Goal: Check status: Check status

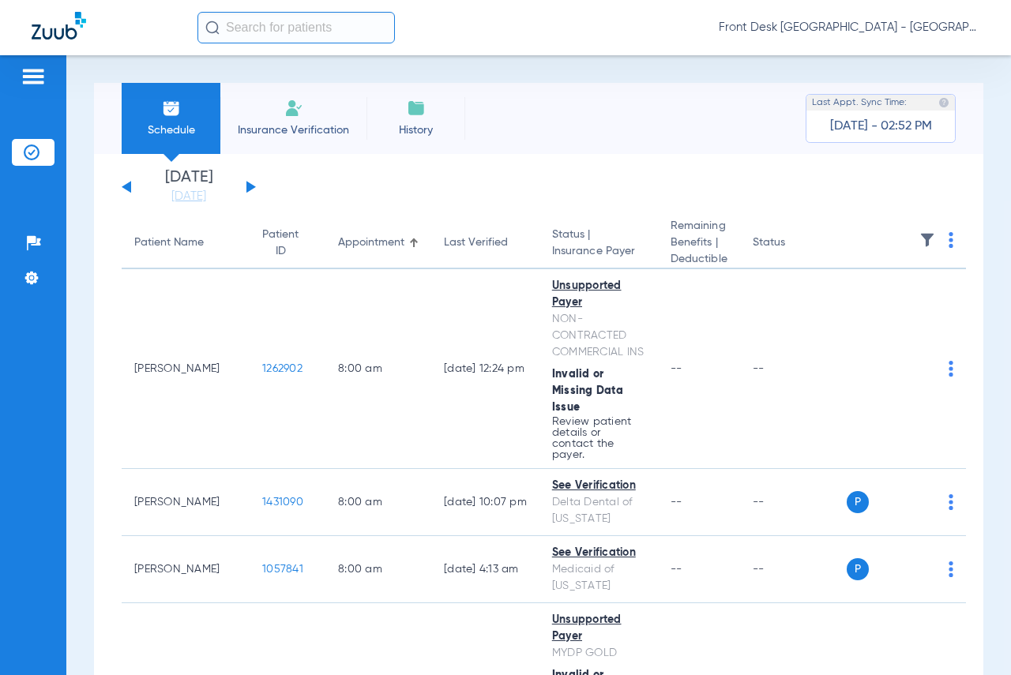
click at [247, 182] on button at bounding box center [250, 187] width 9 height 12
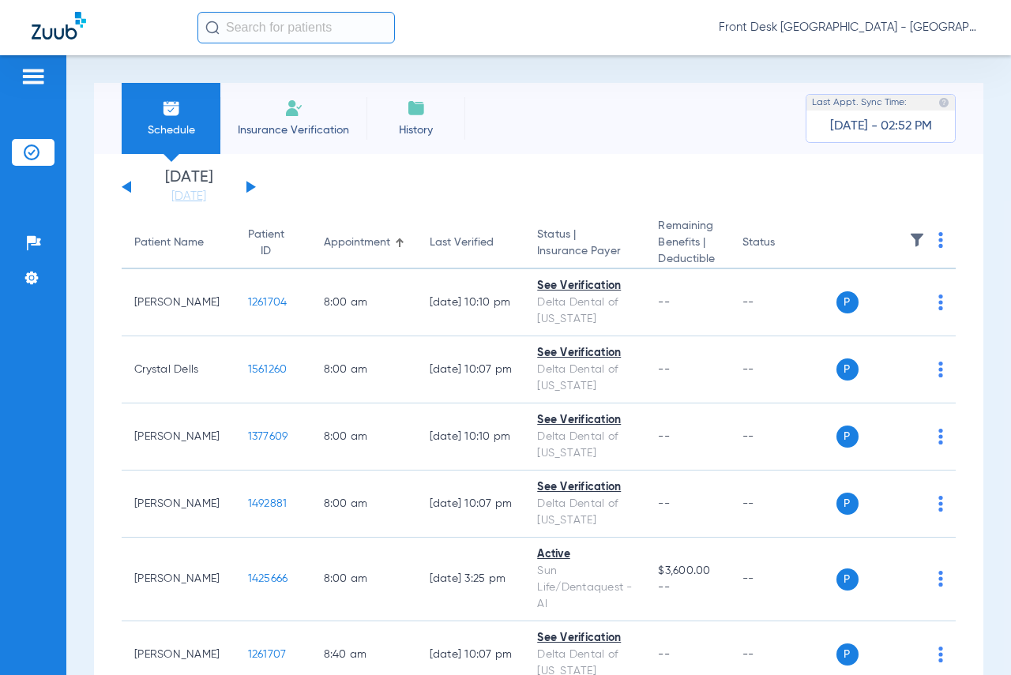
click at [911, 242] on img at bounding box center [917, 240] width 16 height 16
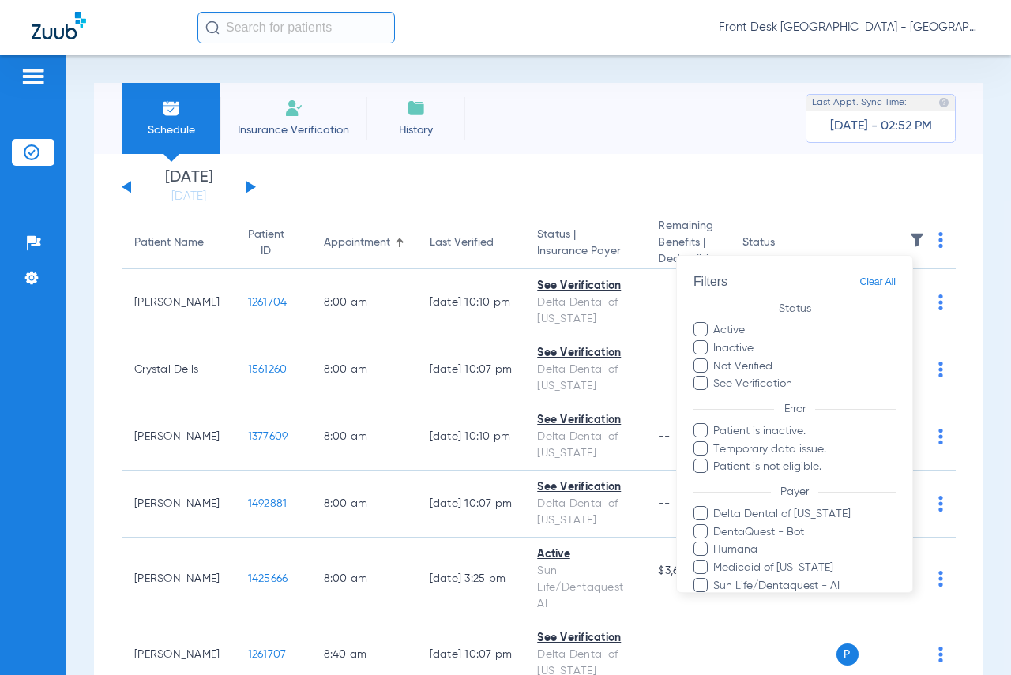
scroll to position [220, 0]
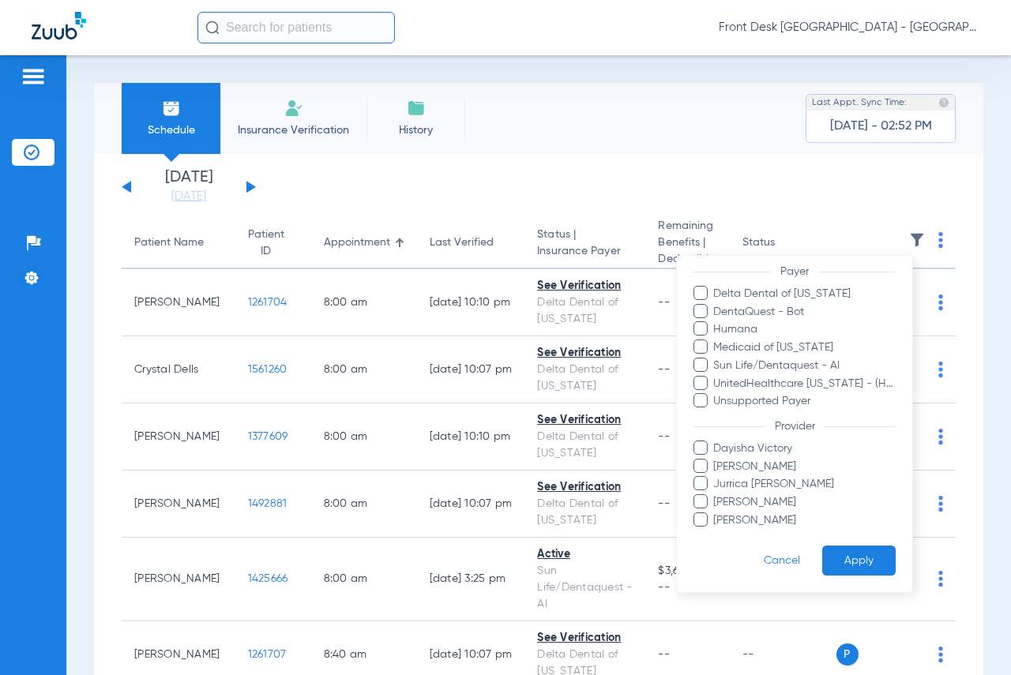
click at [705, 524] on span at bounding box center [700, 519] width 14 height 14
click at [715, 531] on input "[PERSON_NAME]" at bounding box center [715, 531] width 0 height 0
click at [824, 563] on button "Apply" at bounding box center [858, 560] width 73 height 31
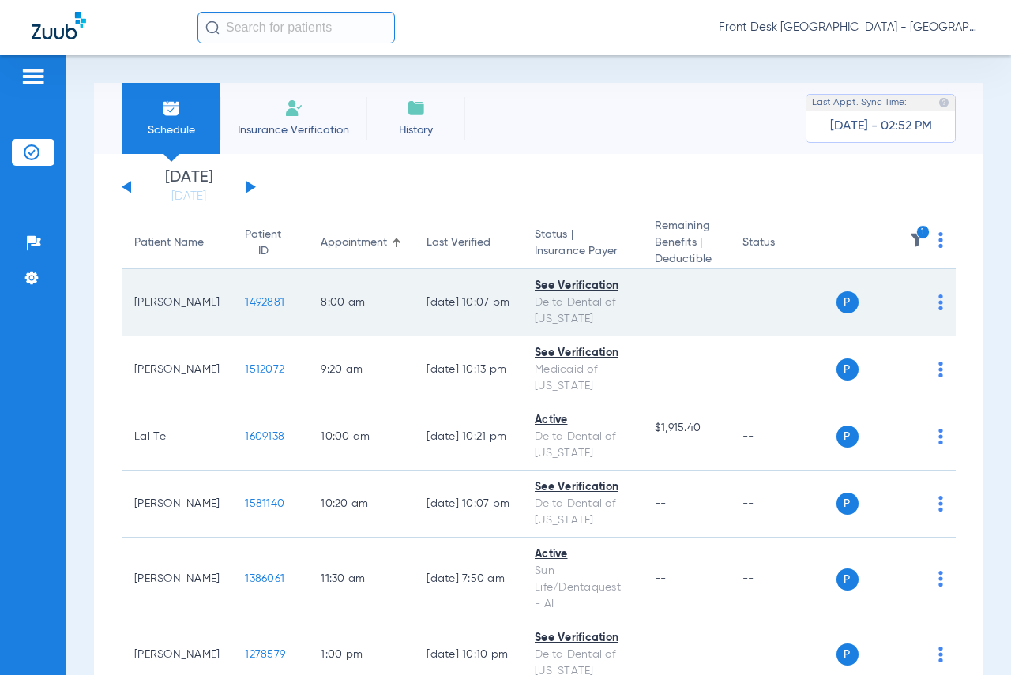
click at [245, 301] on span "1492881" at bounding box center [264, 302] width 39 height 11
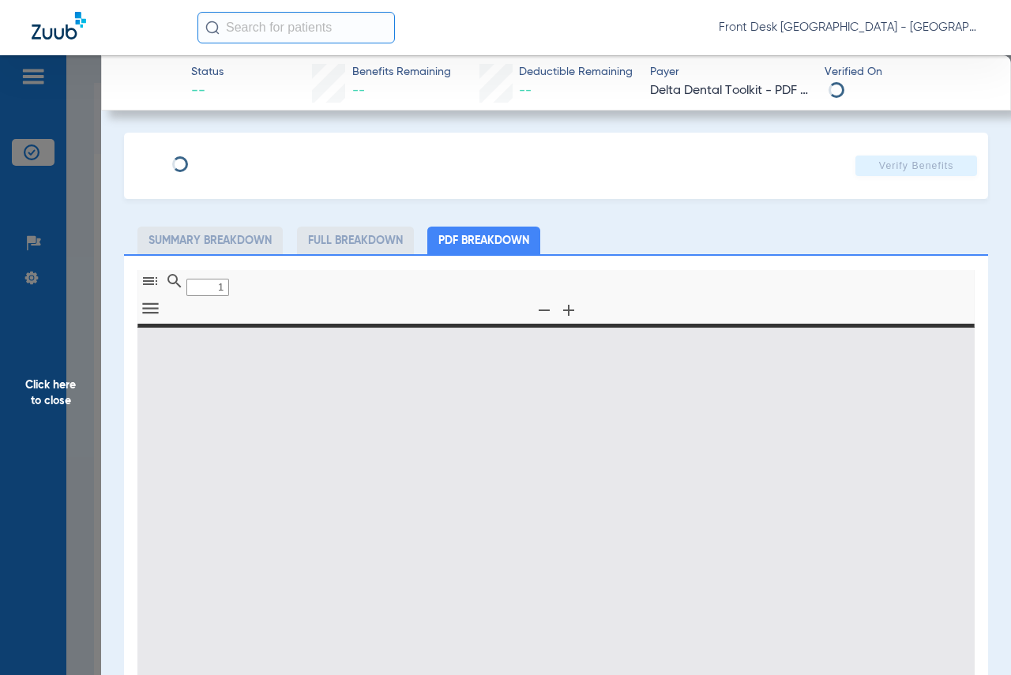
type input "0"
select select "page-width"
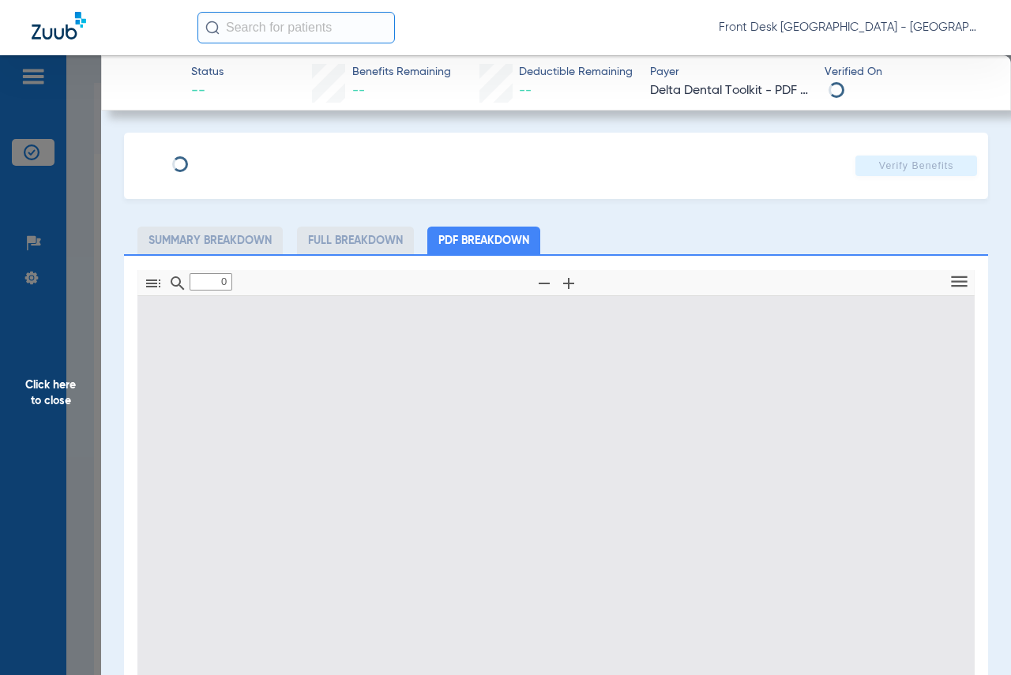
type input "1"
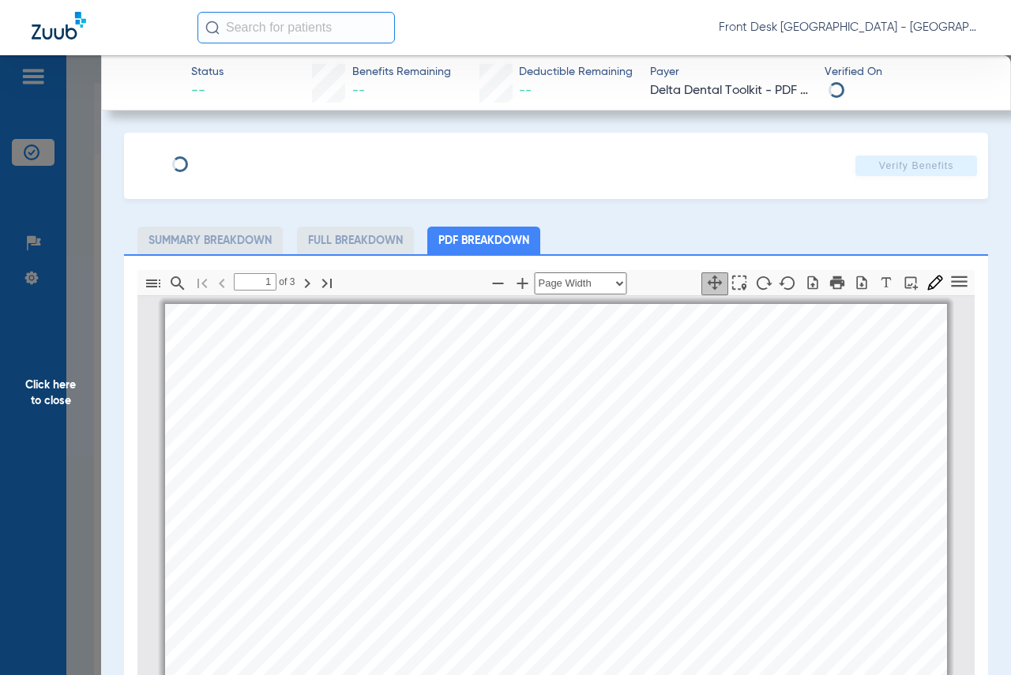
scroll to position [8, 0]
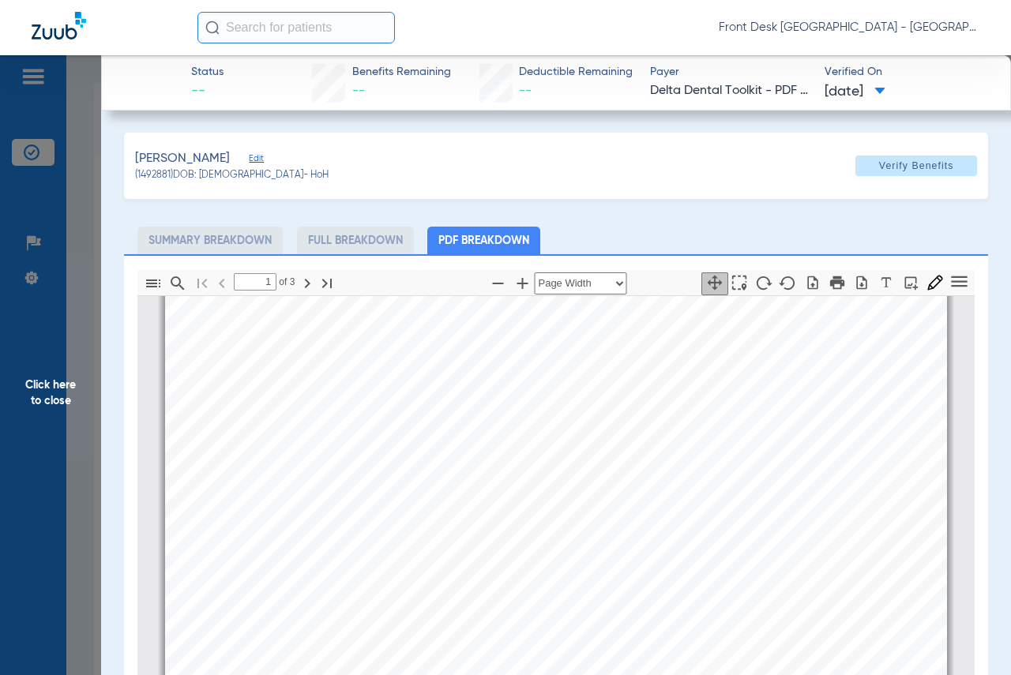
click at [57, 390] on span "Click here to close" at bounding box center [50, 392] width 101 height 675
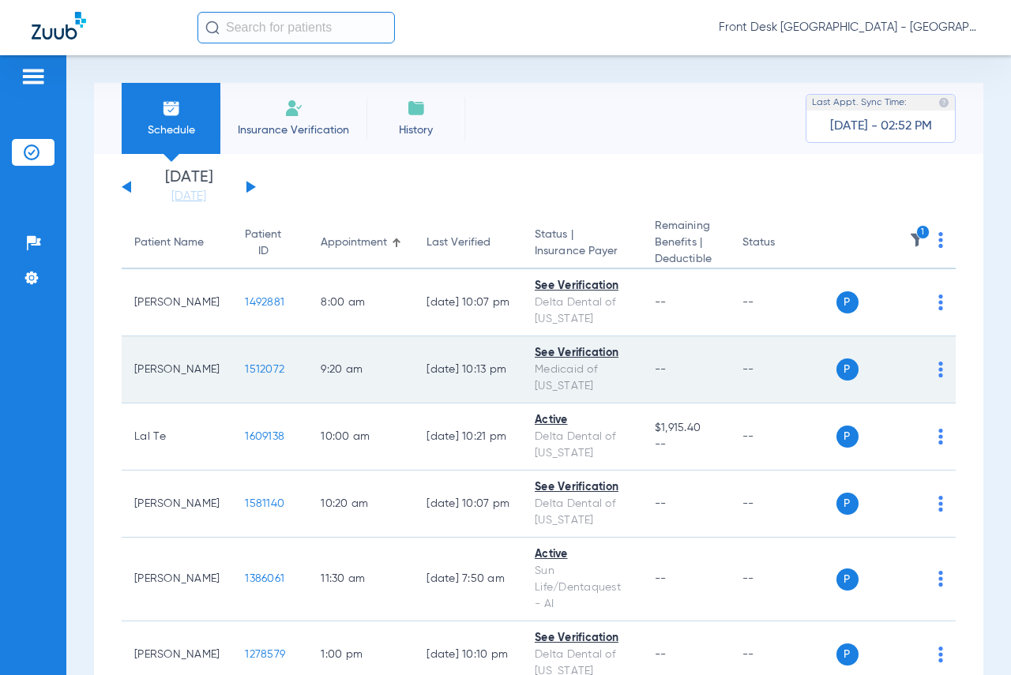
click at [245, 366] on span "1512072" at bounding box center [264, 369] width 39 height 11
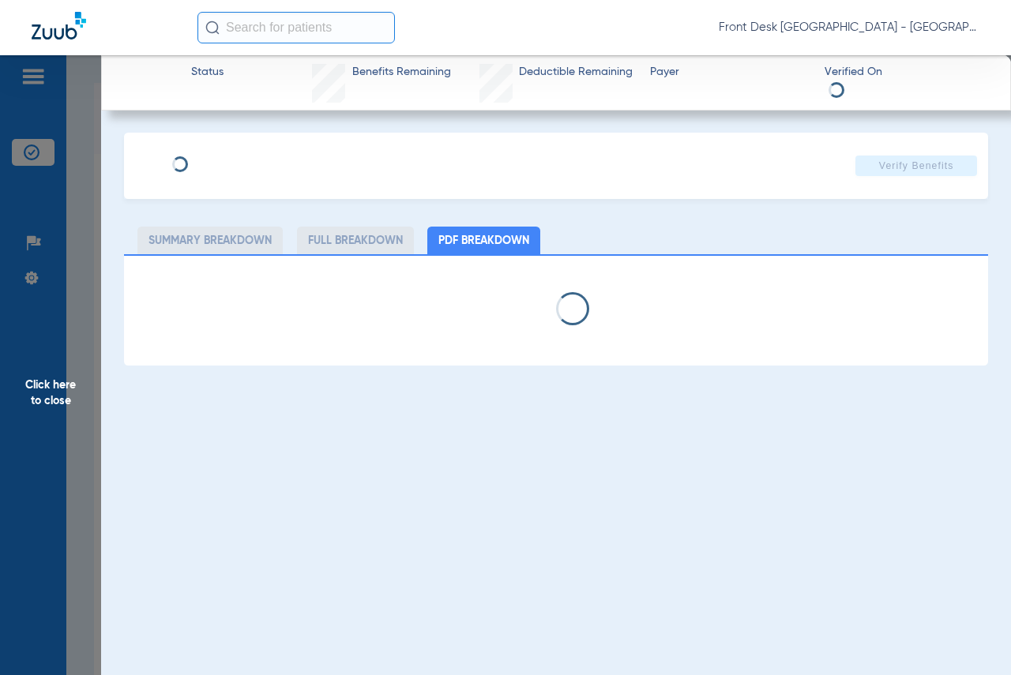
select select "page-width"
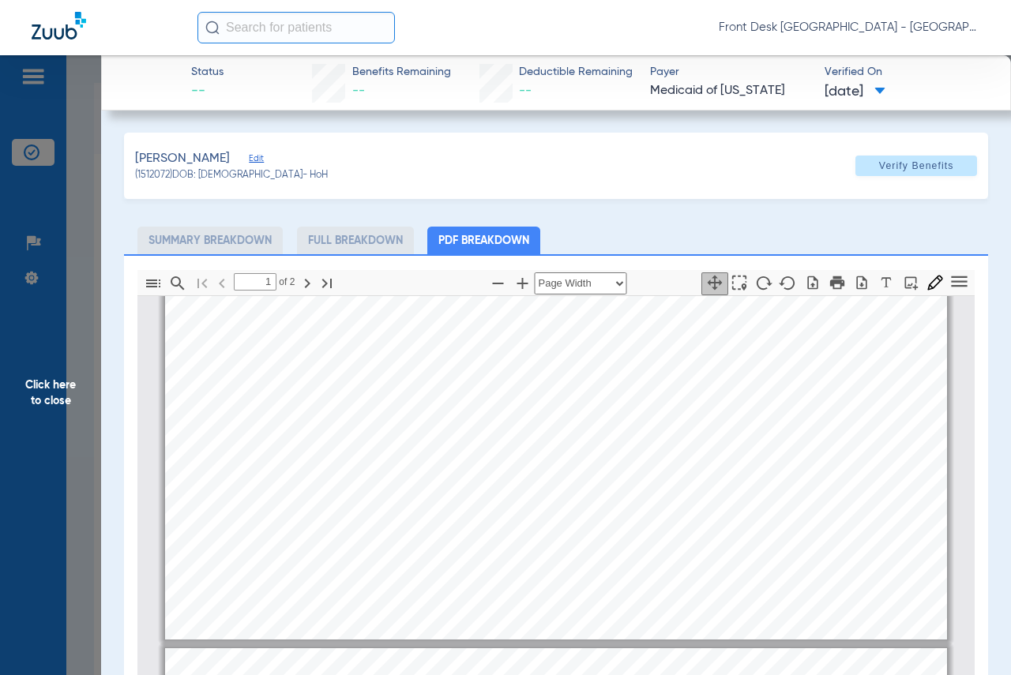
type input "2"
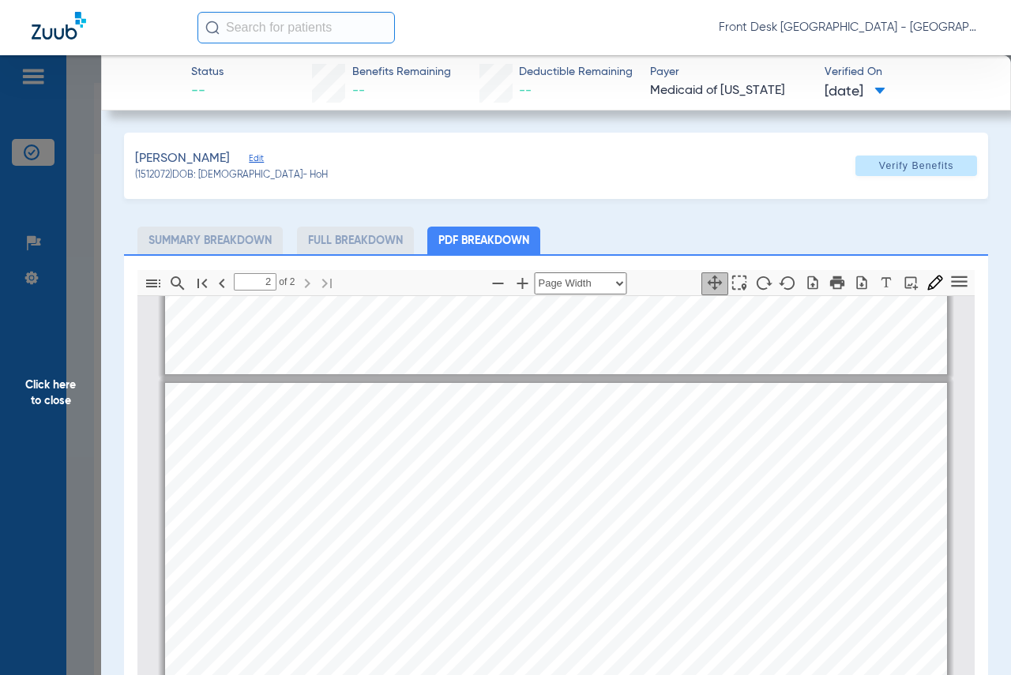
scroll to position [1350, 0]
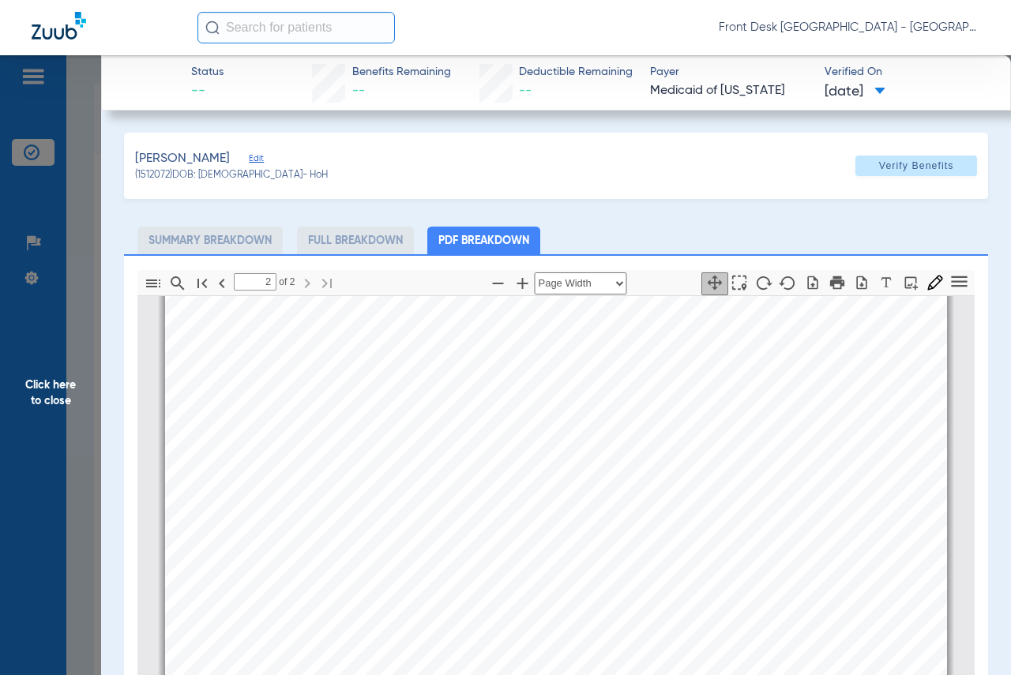
click at [51, 392] on span "Click here to close" at bounding box center [50, 392] width 101 height 675
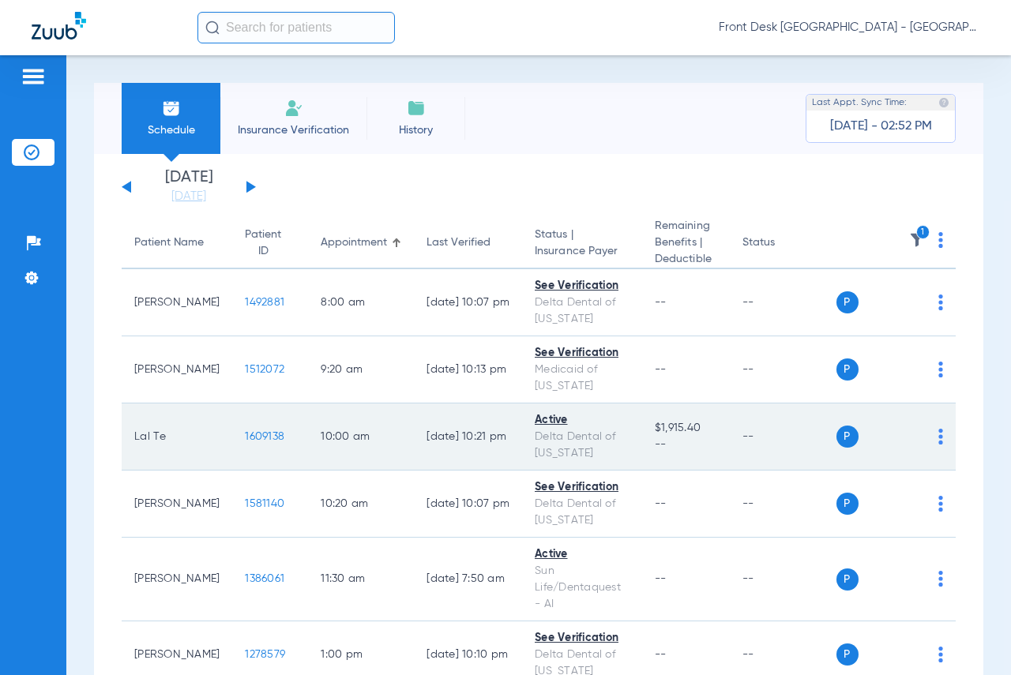
click at [245, 435] on span "1609138" at bounding box center [264, 436] width 39 height 11
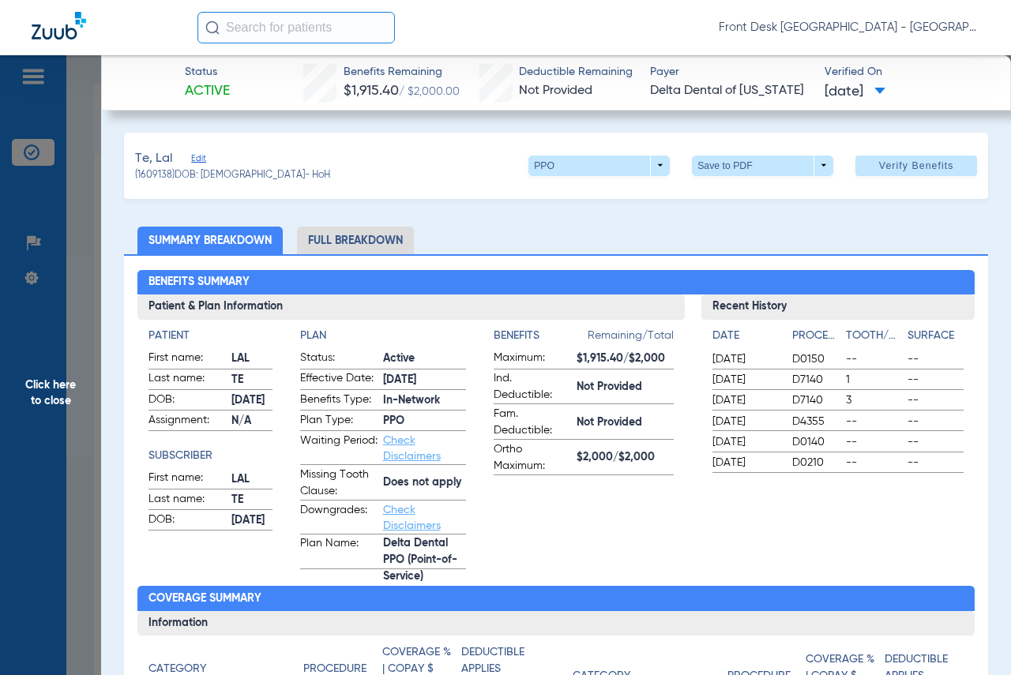
click at [57, 386] on span "Click here to close" at bounding box center [50, 392] width 101 height 675
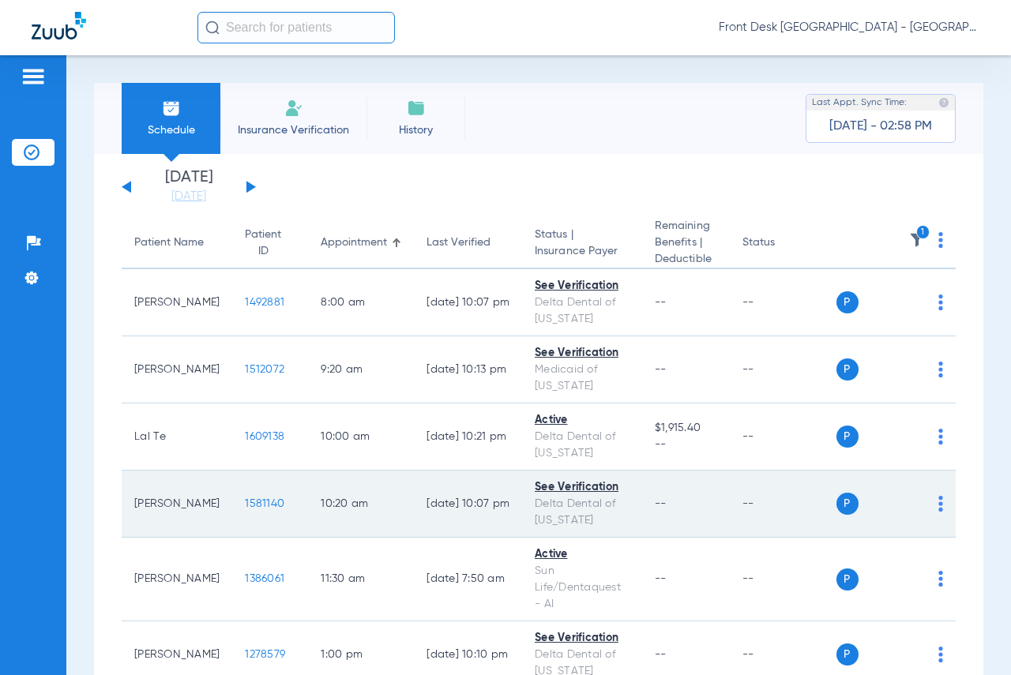
click at [245, 508] on span "1581140" at bounding box center [264, 503] width 39 height 11
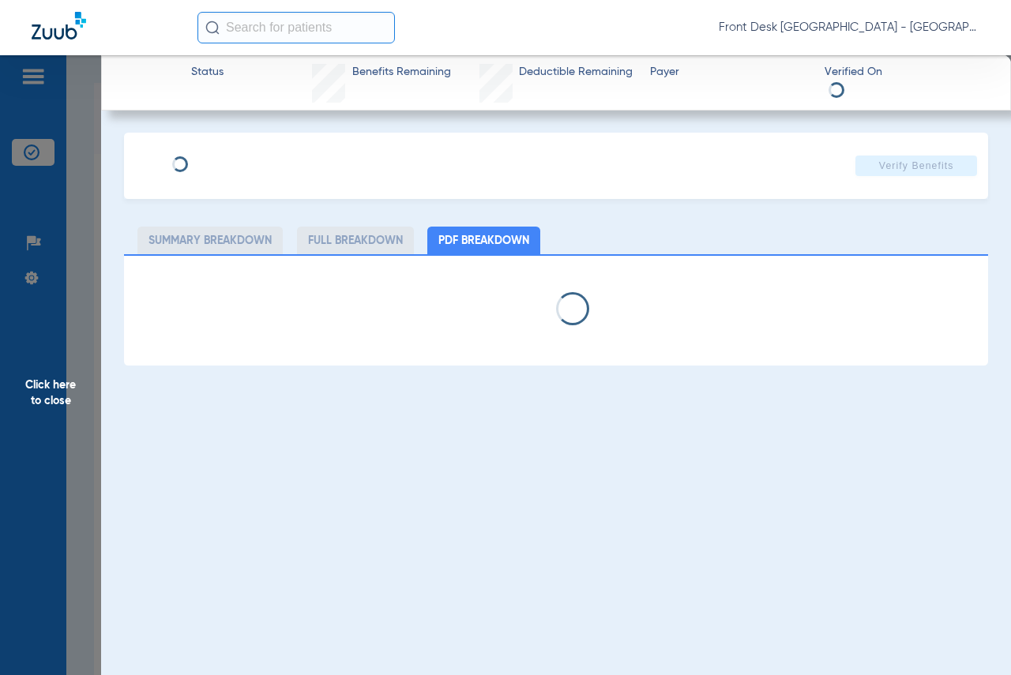
select select "page-width"
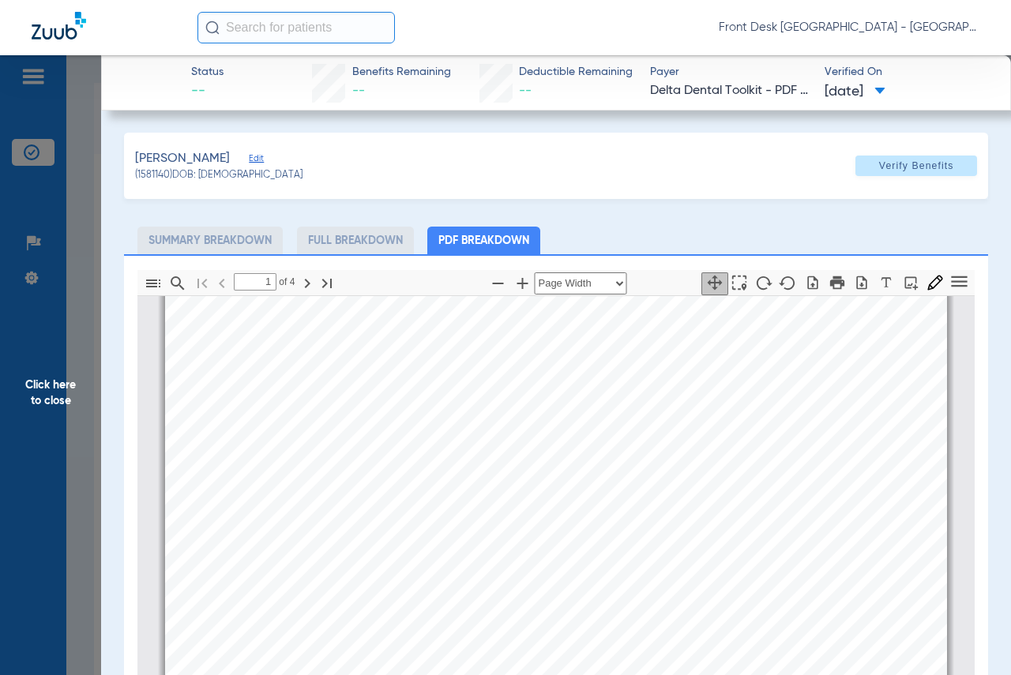
scroll to position [87, 0]
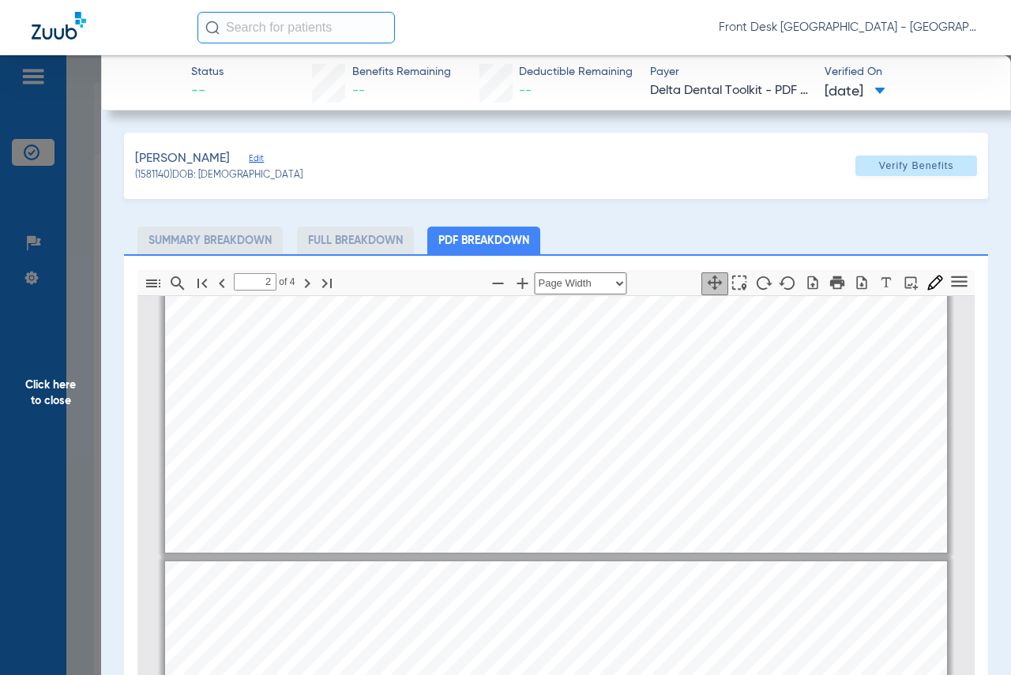
type input "1"
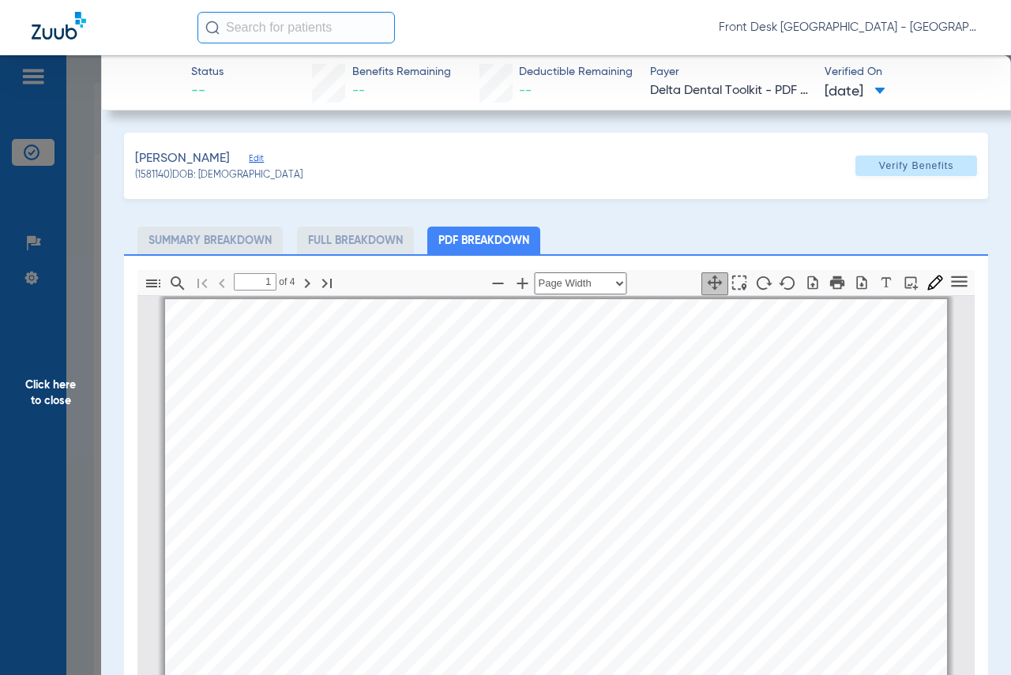
scroll to position [0, 0]
click at [51, 383] on span "Click here to close" at bounding box center [50, 392] width 101 height 675
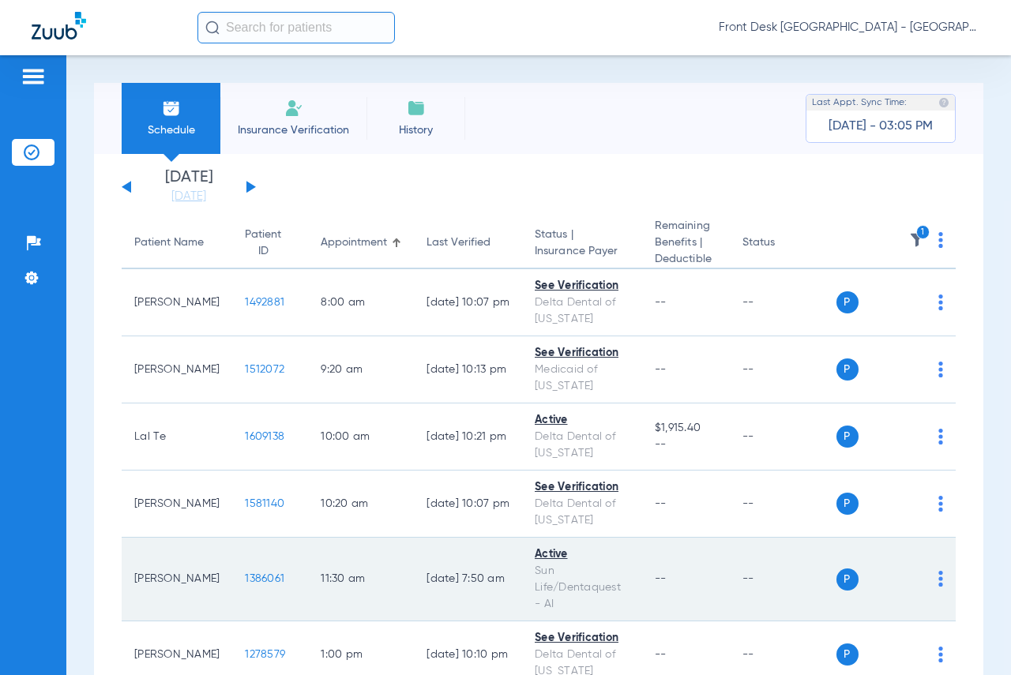
scroll to position [158, 0]
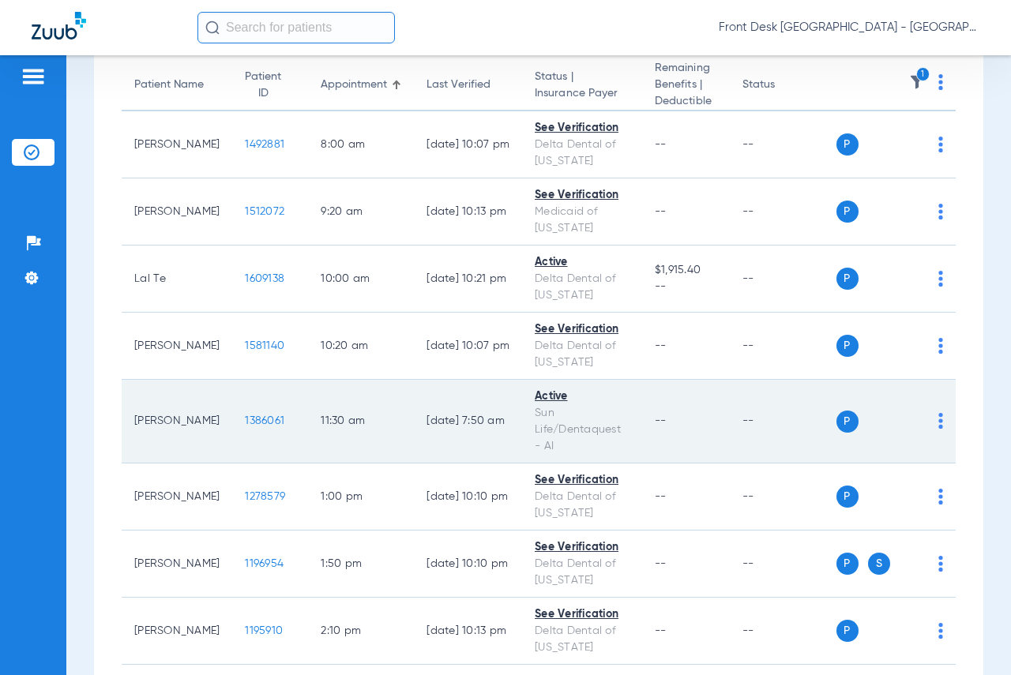
click at [245, 420] on span "1386061" at bounding box center [264, 420] width 39 height 11
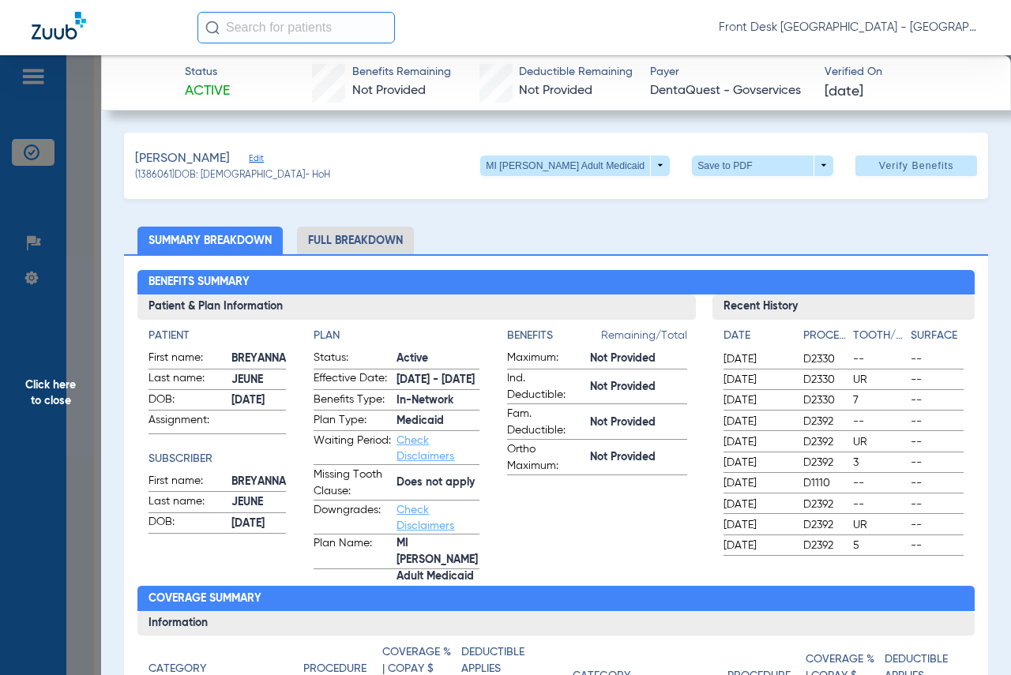
click at [69, 398] on span "Click here to close" at bounding box center [50, 392] width 101 height 675
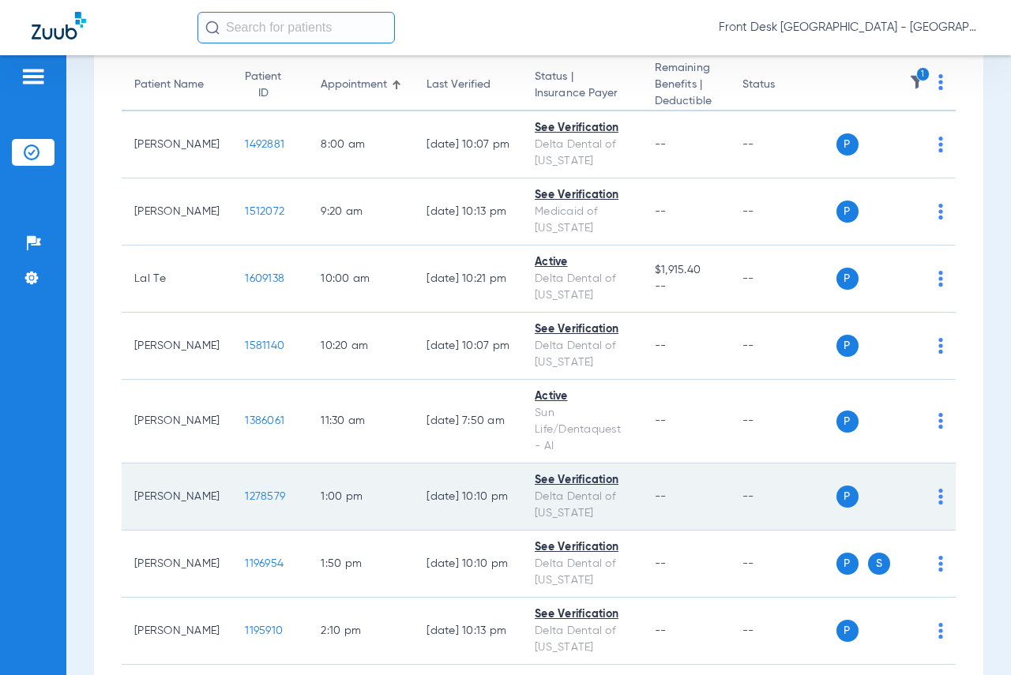
click at [245, 496] on span "1278579" at bounding box center [265, 496] width 40 height 11
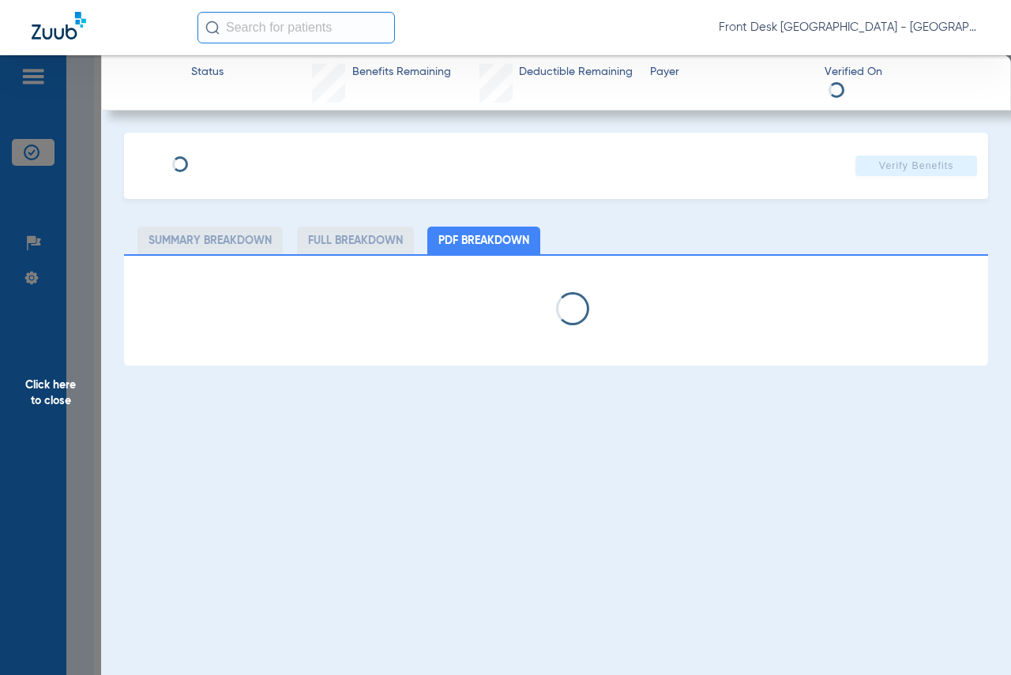
select select "page-width"
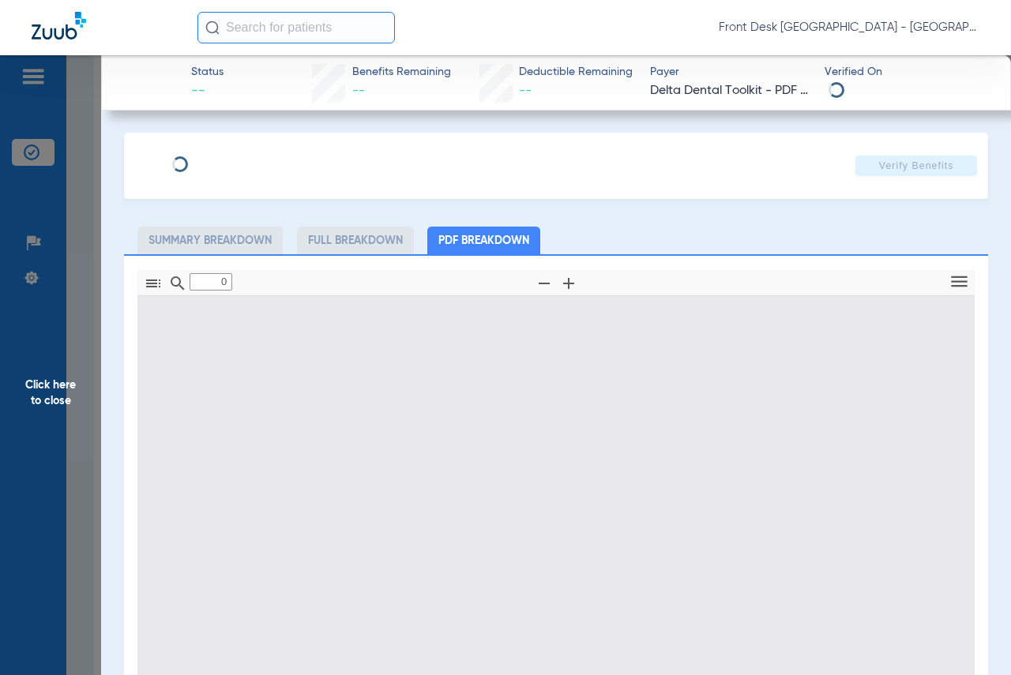
type input "1"
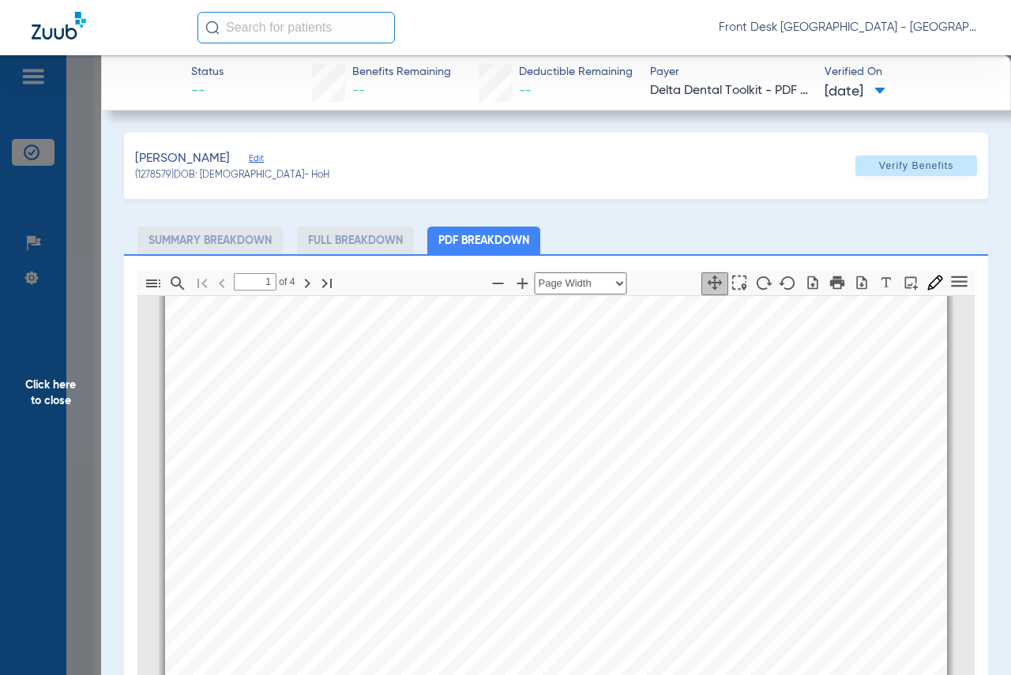
click at [71, 398] on span "Click here to close" at bounding box center [50, 392] width 101 height 675
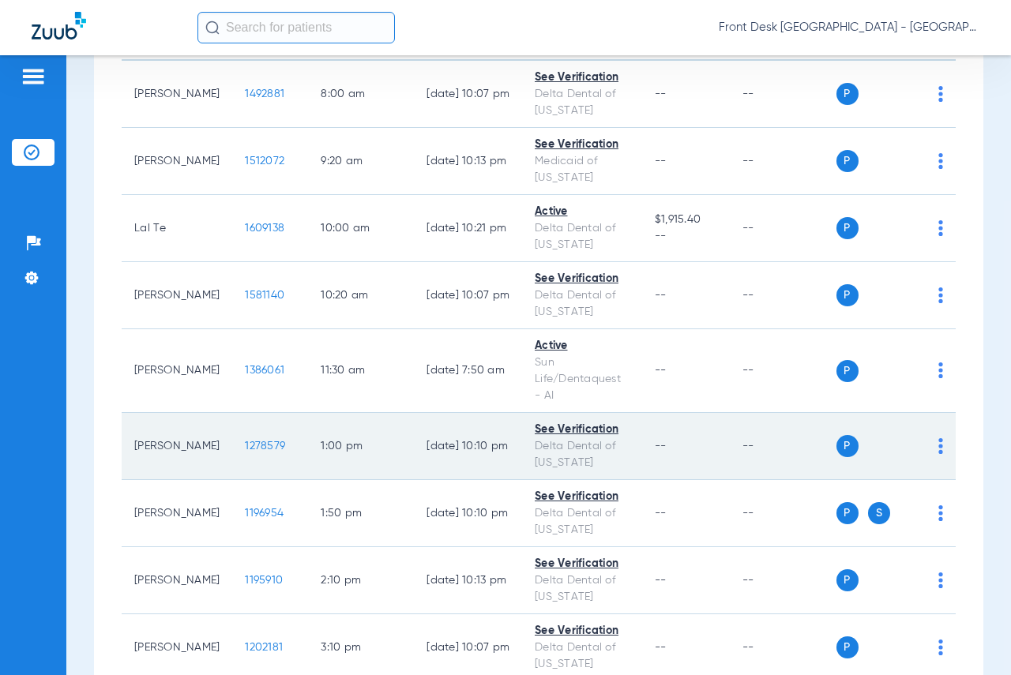
scroll to position [237, 0]
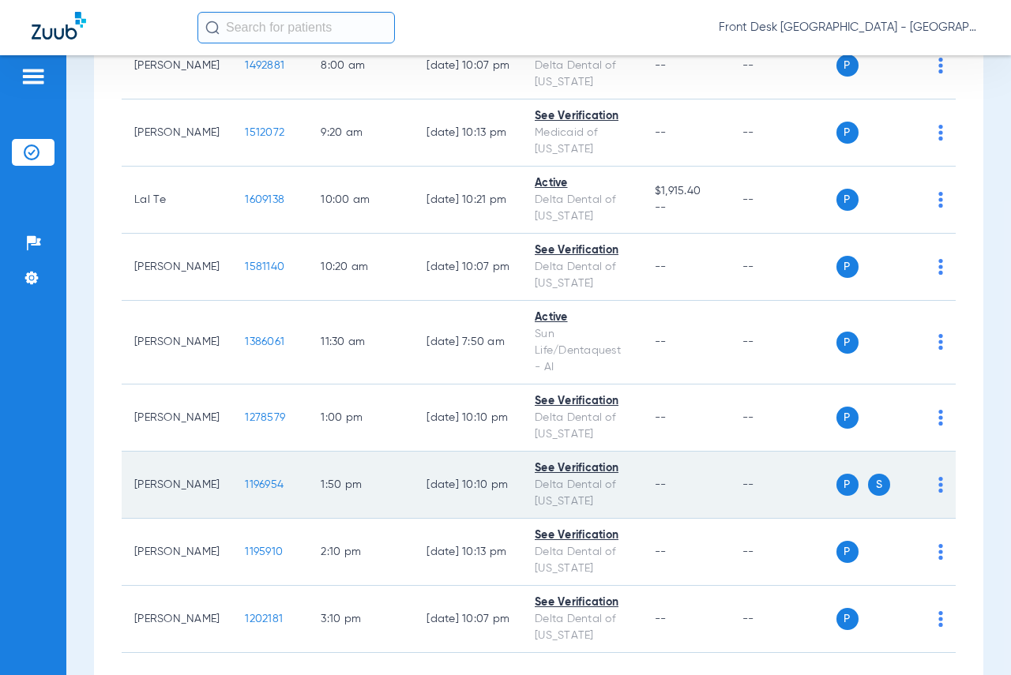
click at [245, 484] on span "1196954" at bounding box center [264, 484] width 39 height 11
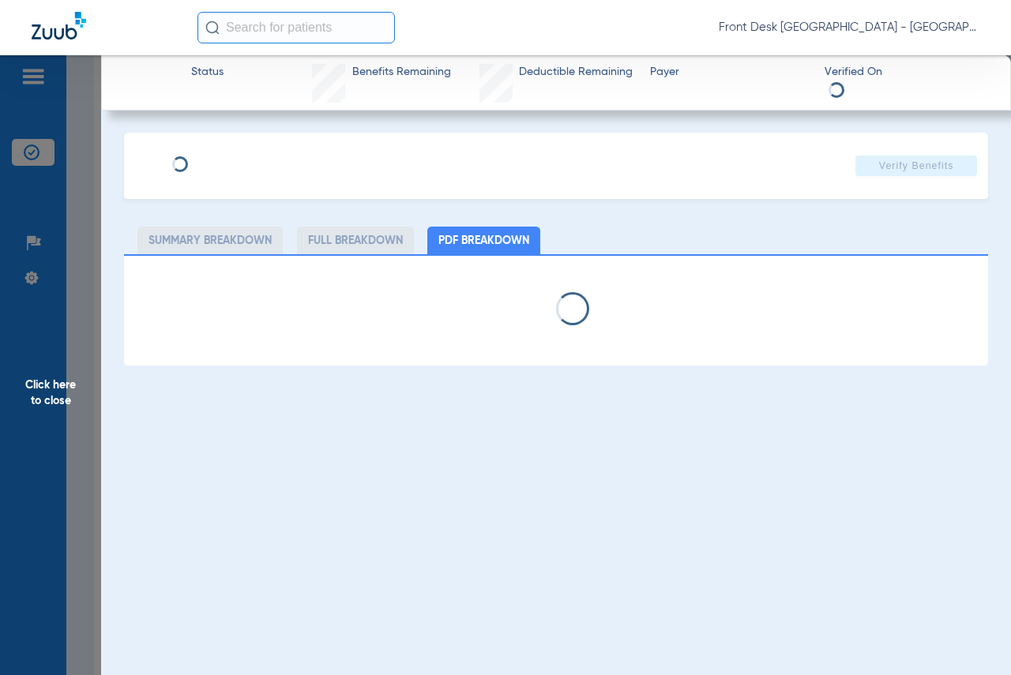
select select "page-width"
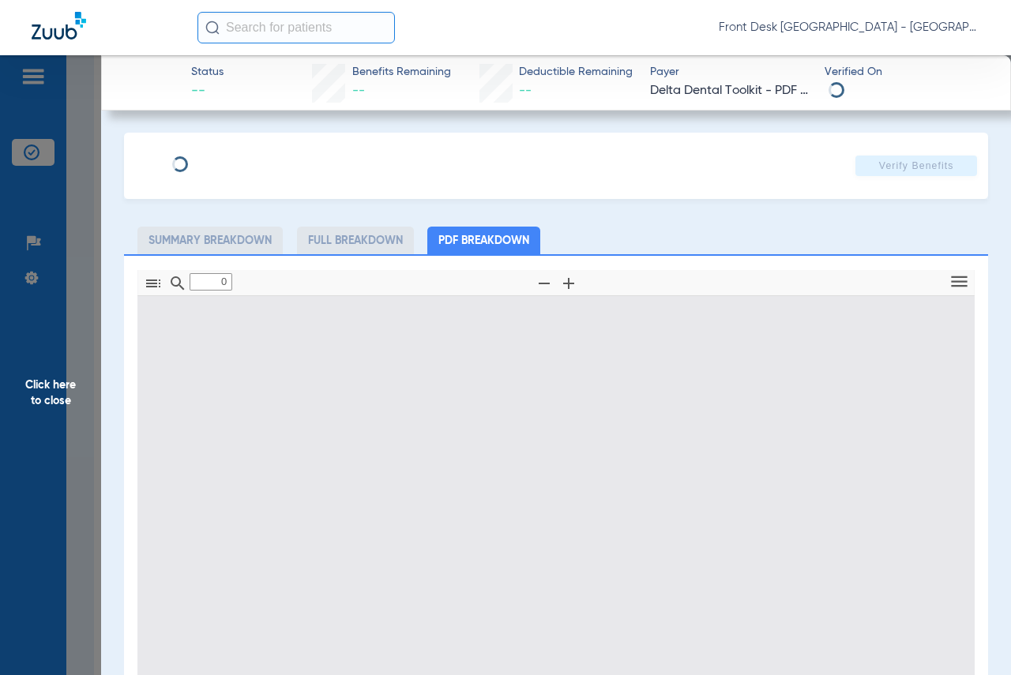
type input "1"
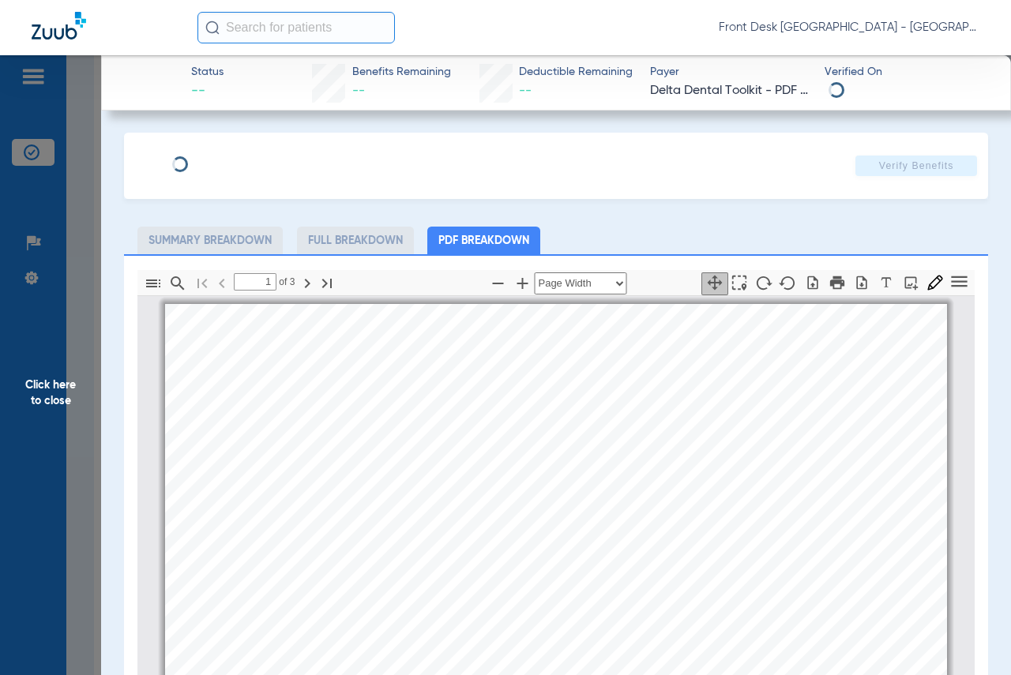
scroll to position [8, 0]
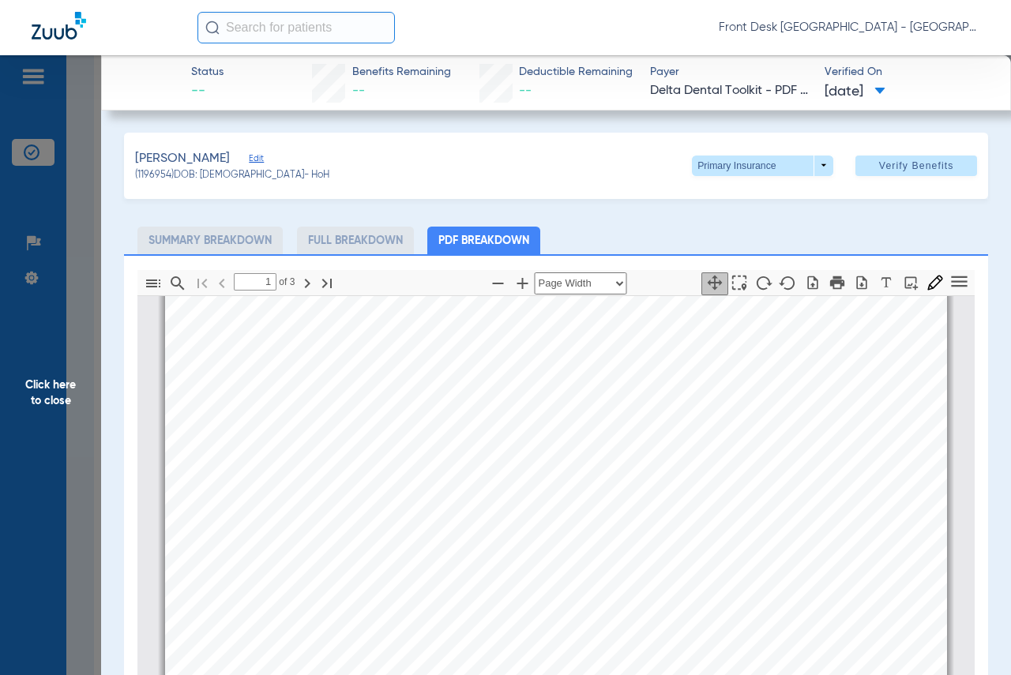
drag, startPoint x: 40, startPoint y: 394, endPoint x: 271, endPoint y: 389, distance: 230.7
click at [40, 394] on span "Click here to close" at bounding box center [50, 392] width 101 height 675
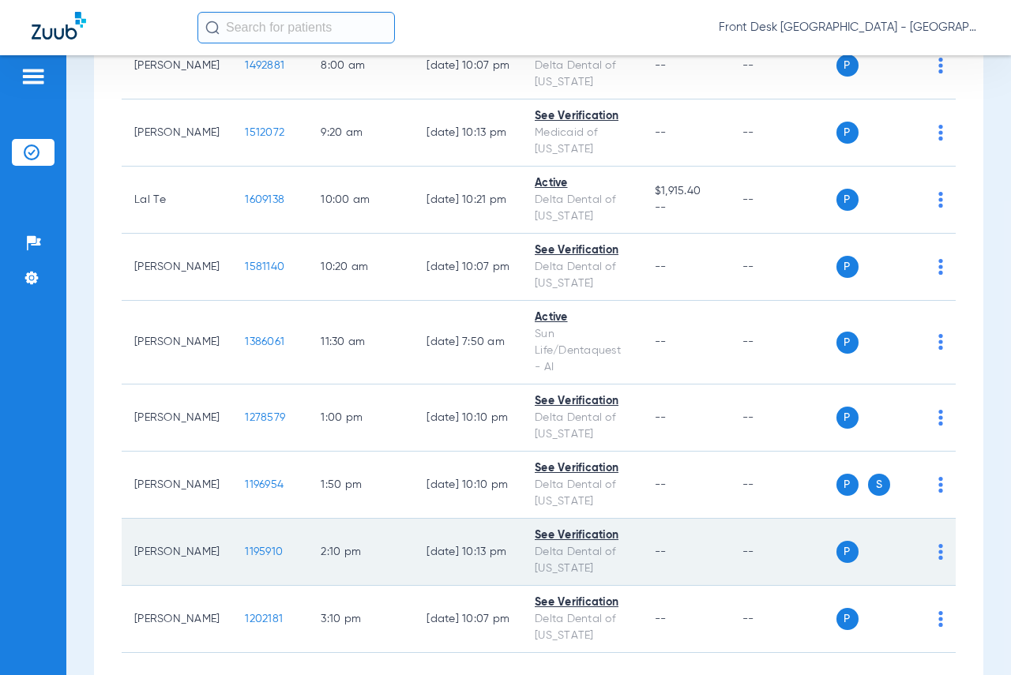
click at [245, 550] on span "1195910" at bounding box center [264, 551] width 38 height 11
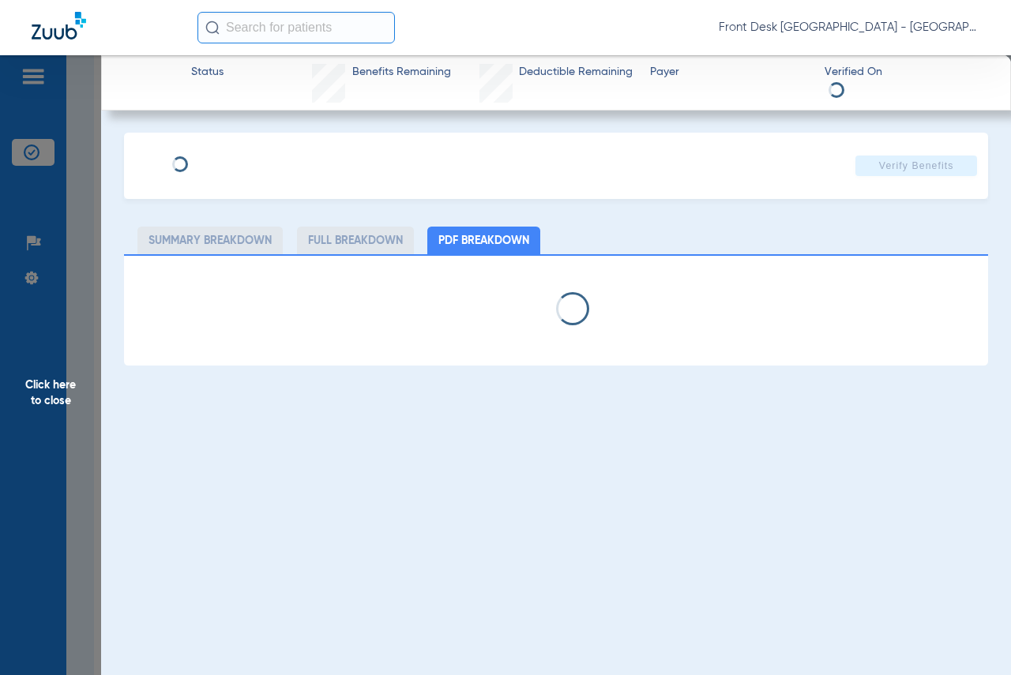
select select "page-width"
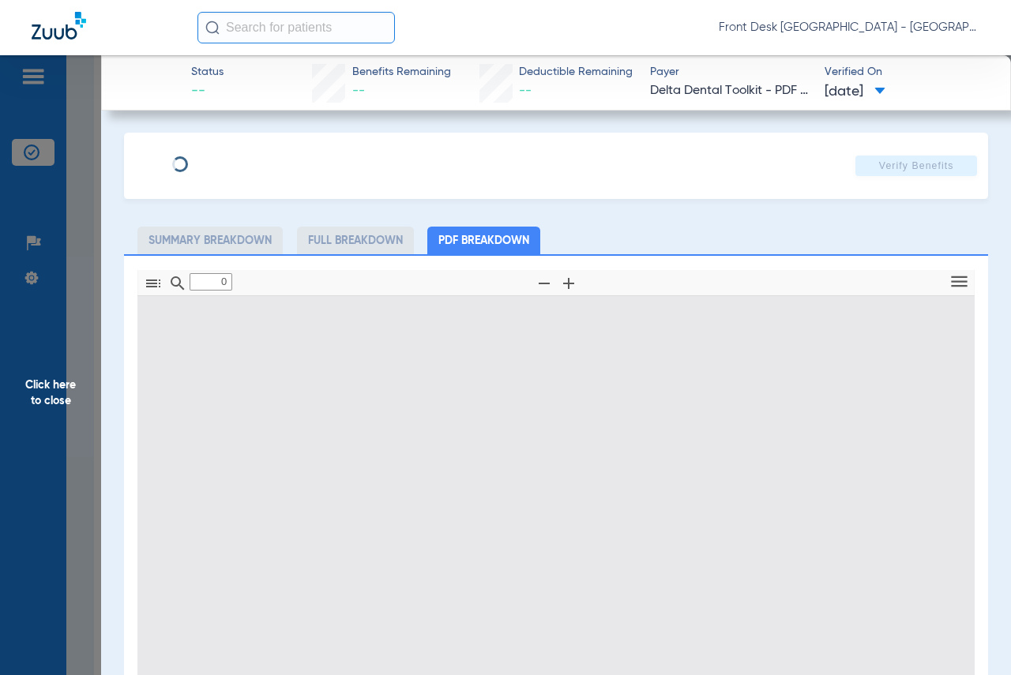
type input "1"
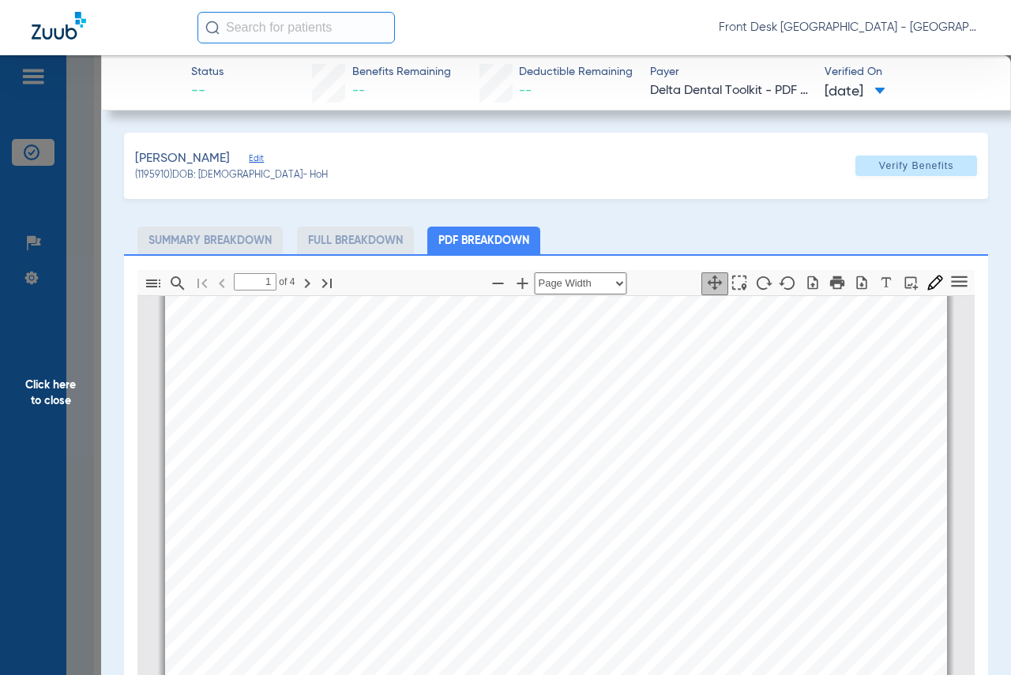
click at [44, 407] on span "Click here to close" at bounding box center [50, 392] width 101 height 675
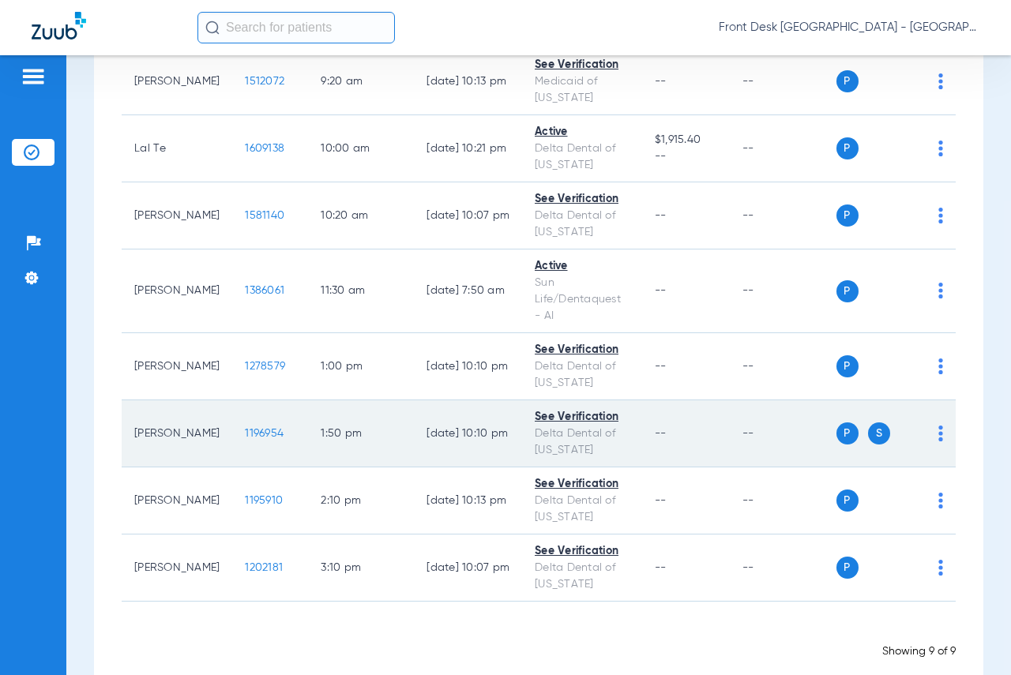
scroll to position [316, 0]
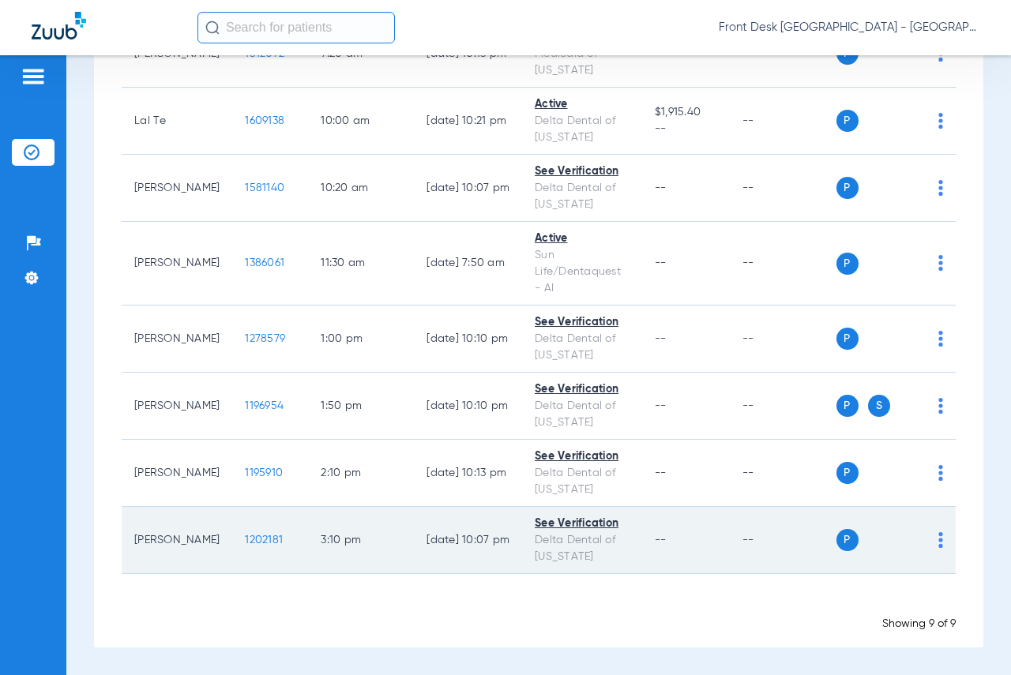
click at [245, 535] on span "1202181" at bounding box center [264, 540] width 38 height 11
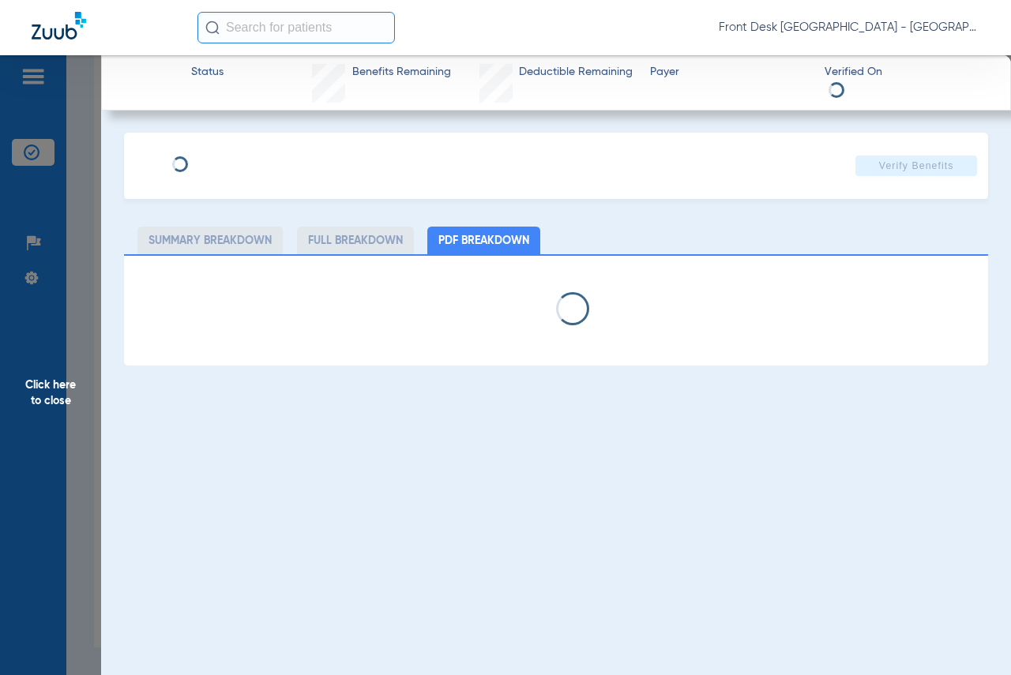
select select "page-width"
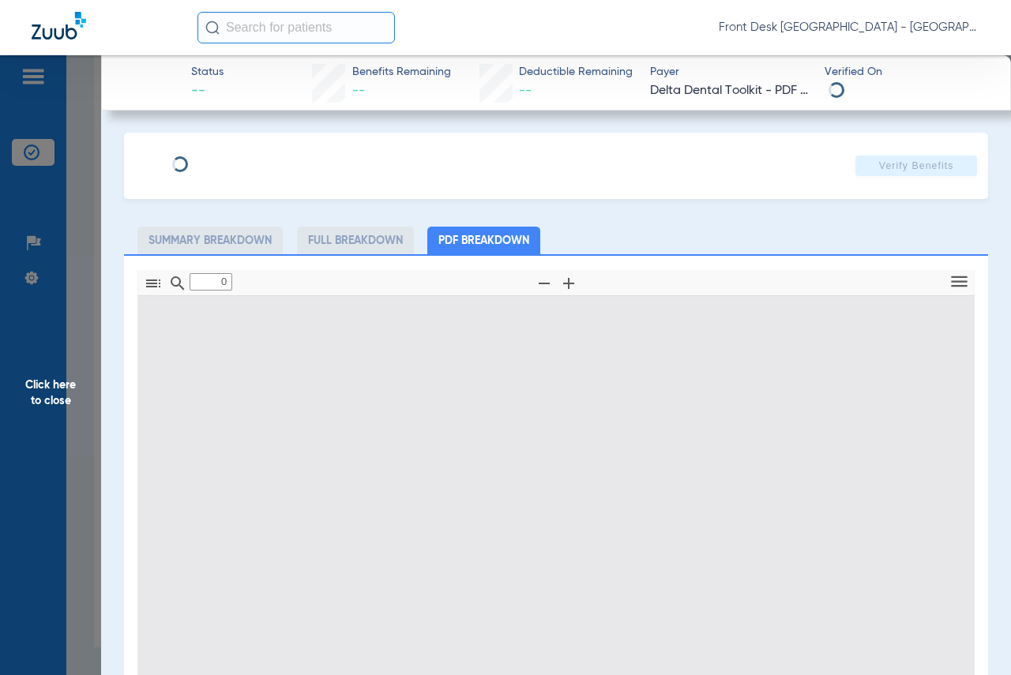
type input "1"
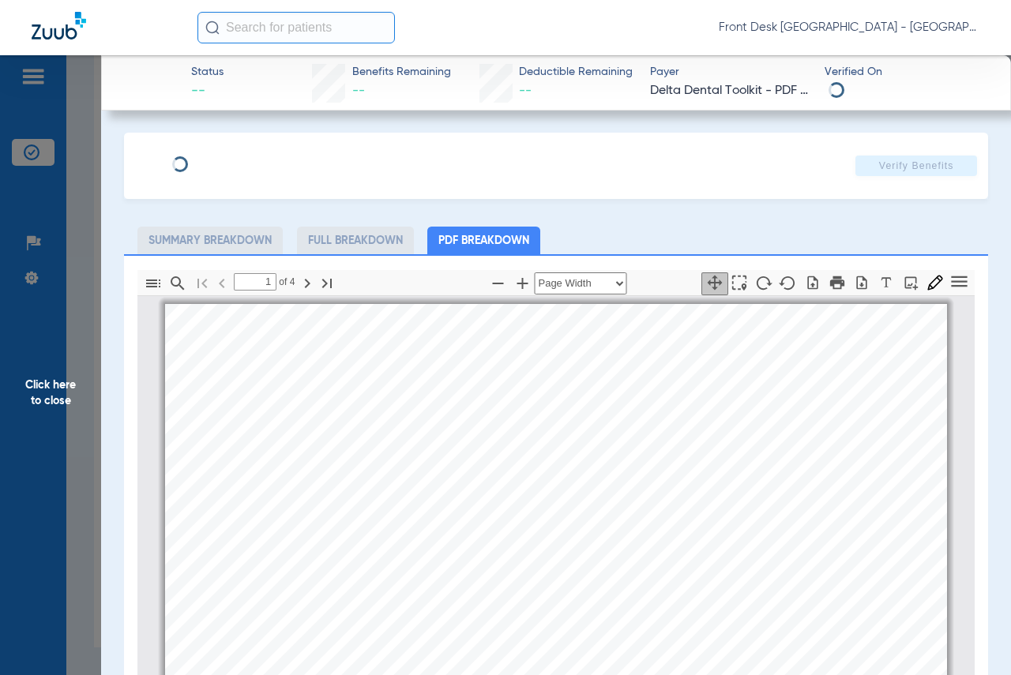
scroll to position [8, 0]
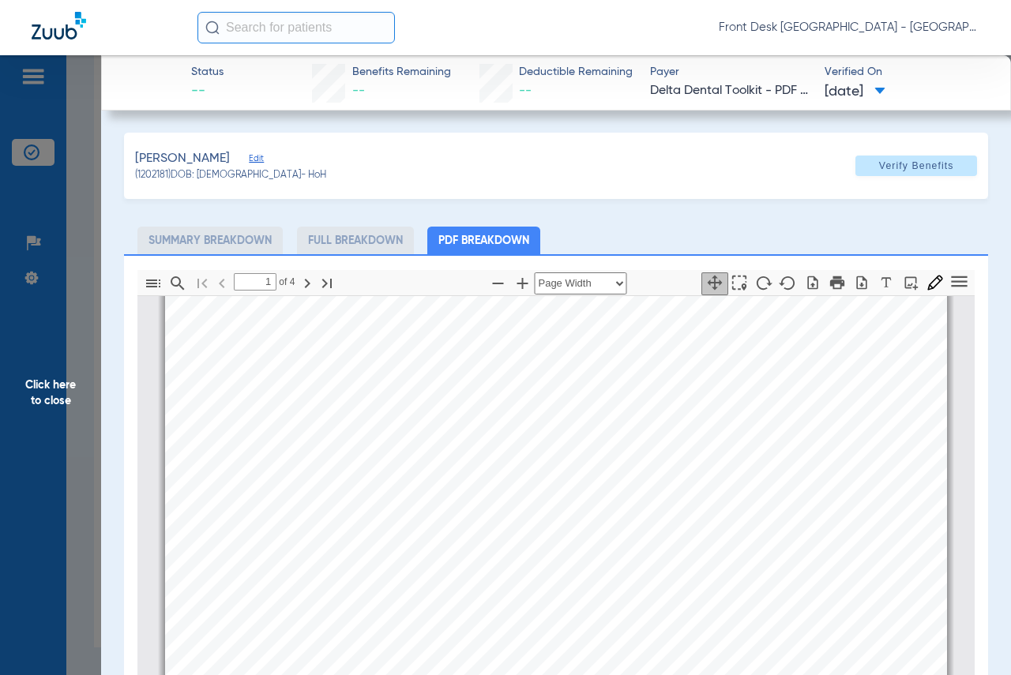
click at [48, 397] on span "Click here to close" at bounding box center [50, 392] width 101 height 675
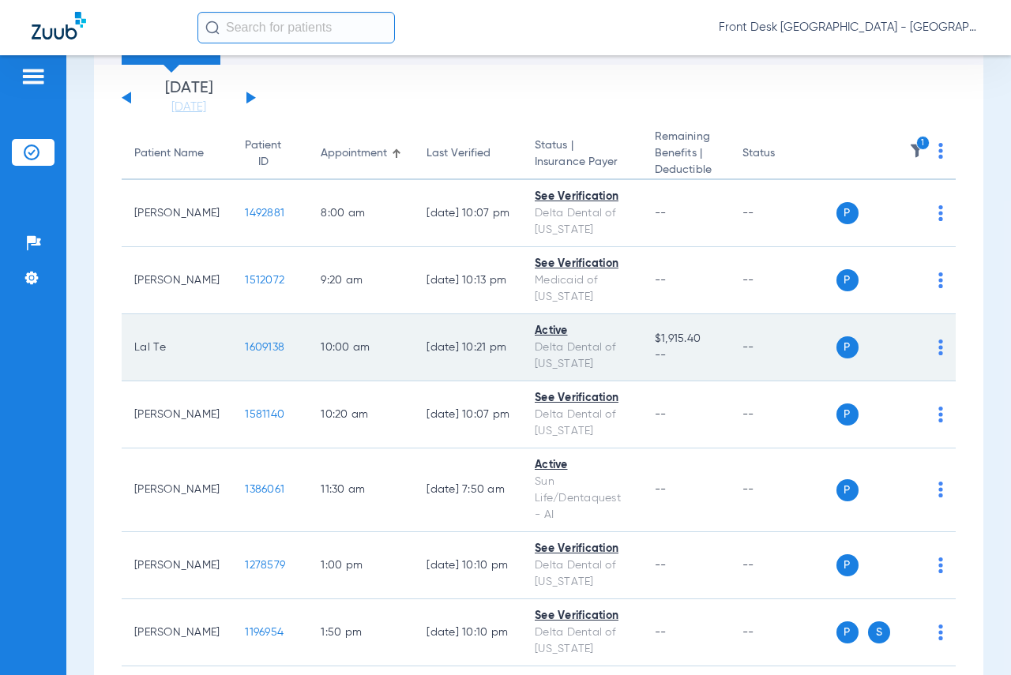
scroll to position [0, 0]
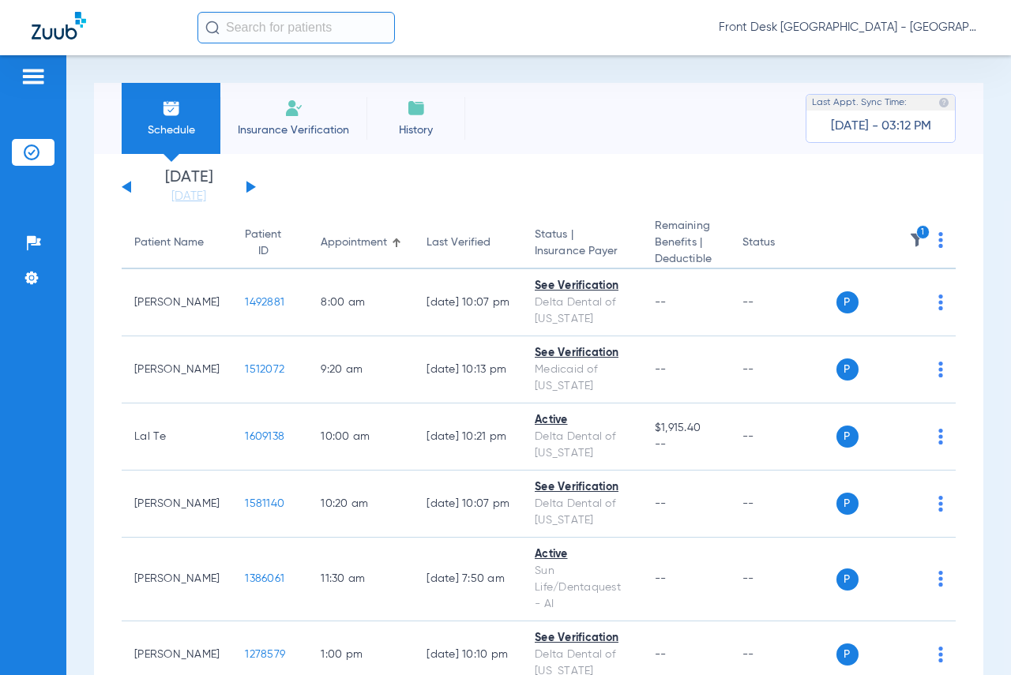
click at [909, 238] on img at bounding box center [917, 240] width 16 height 16
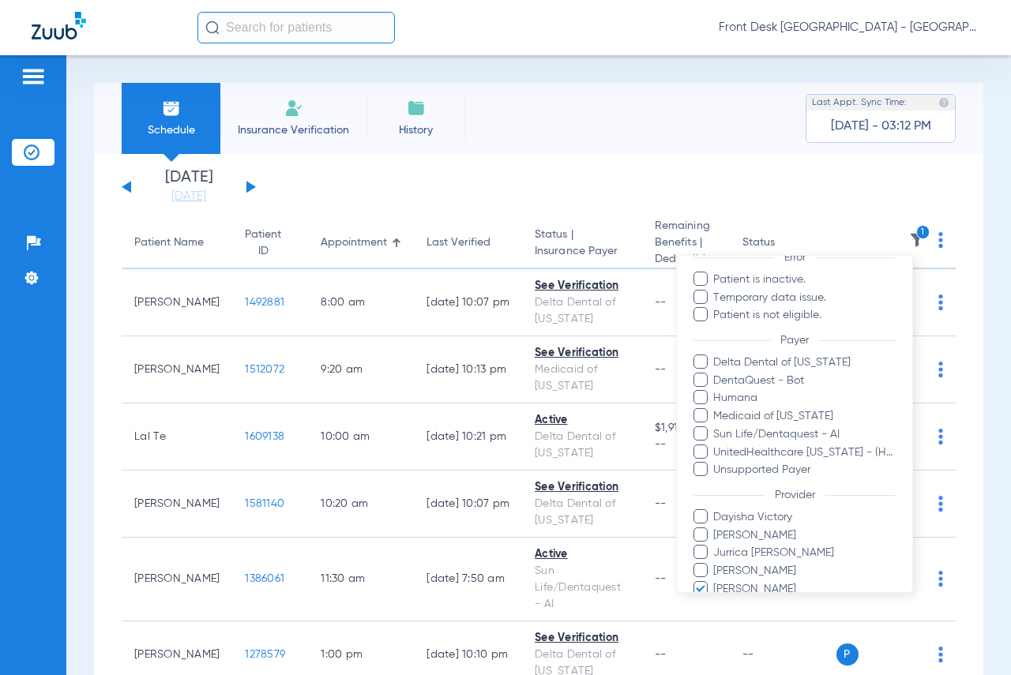
scroll to position [220, 0]
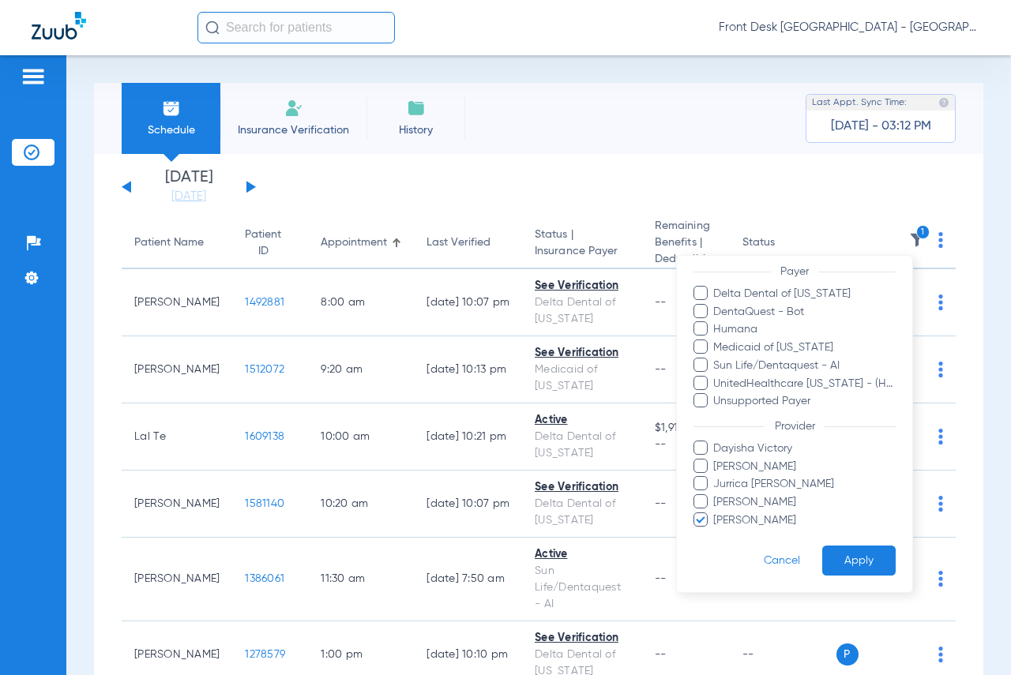
click at [704, 516] on span at bounding box center [700, 519] width 14 height 14
click at [715, 531] on input "[PERSON_NAME]" at bounding box center [715, 531] width 0 height 0
click at [704, 471] on span at bounding box center [700, 465] width 14 height 14
click at [715, 477] on input "[PERSON_NAME]" at bounding box center [715, 477] width 0 height 0
click at [856, 562] on button "Apply" at bounding box center [858, 560] width 73 height 31
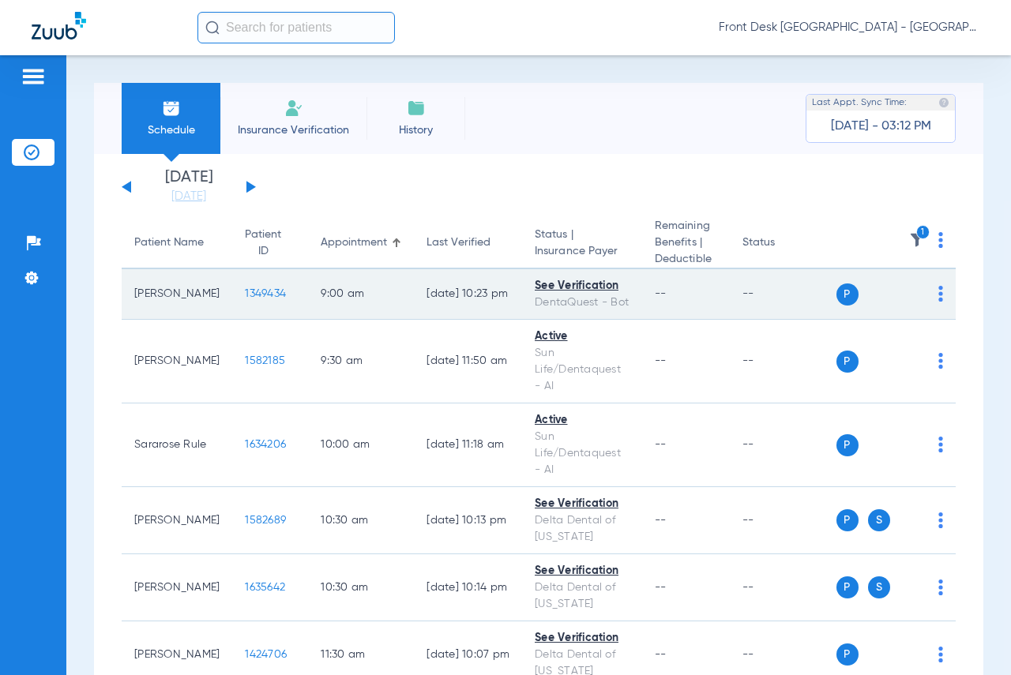
click at [245, 297] on span "1349434" at bounding box center [265, 293] width 41 height 11
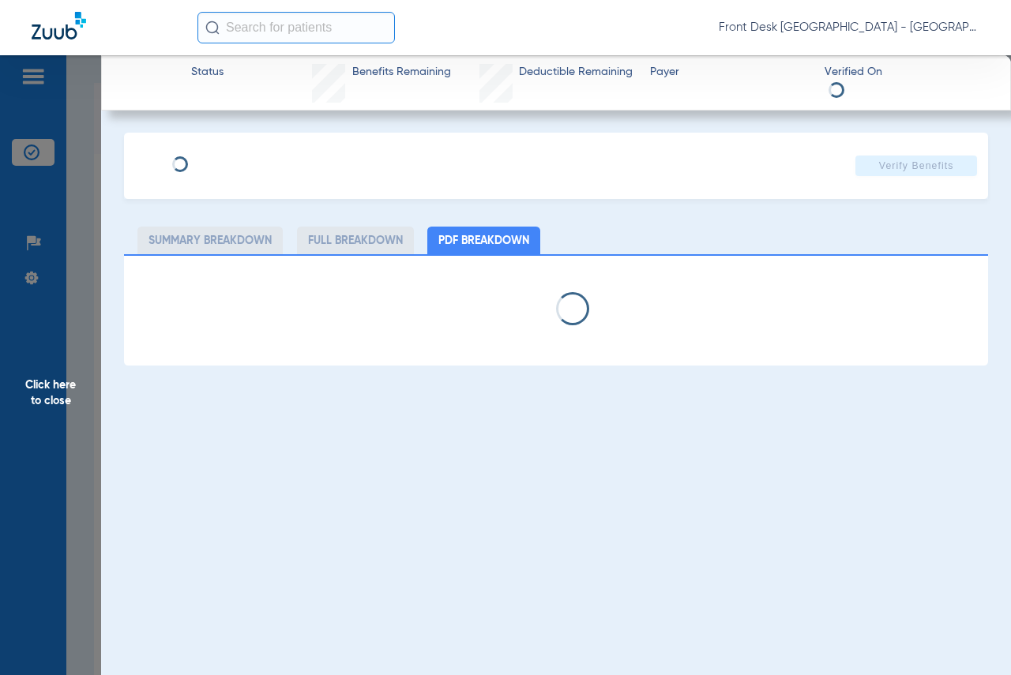
select select "page-width"
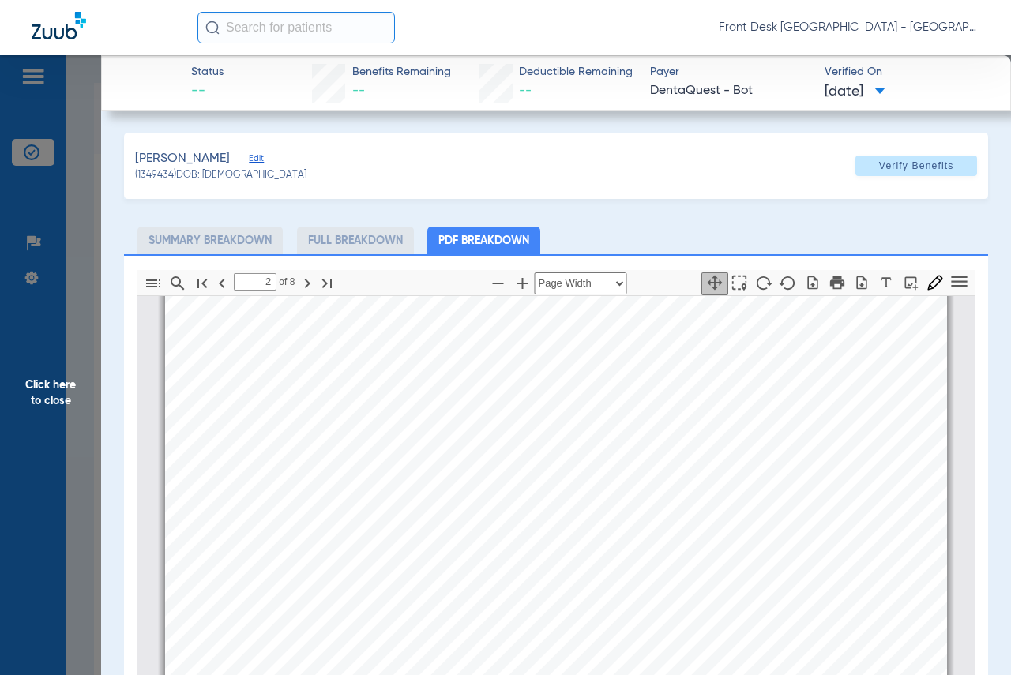
scroll to position [561, 0]
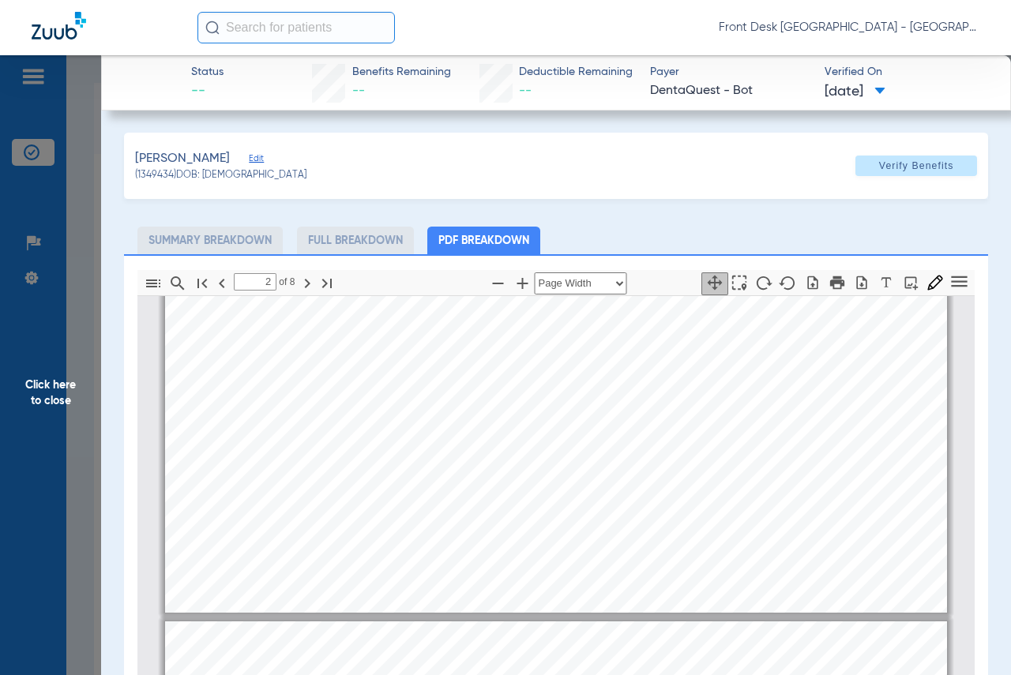
type input "1"
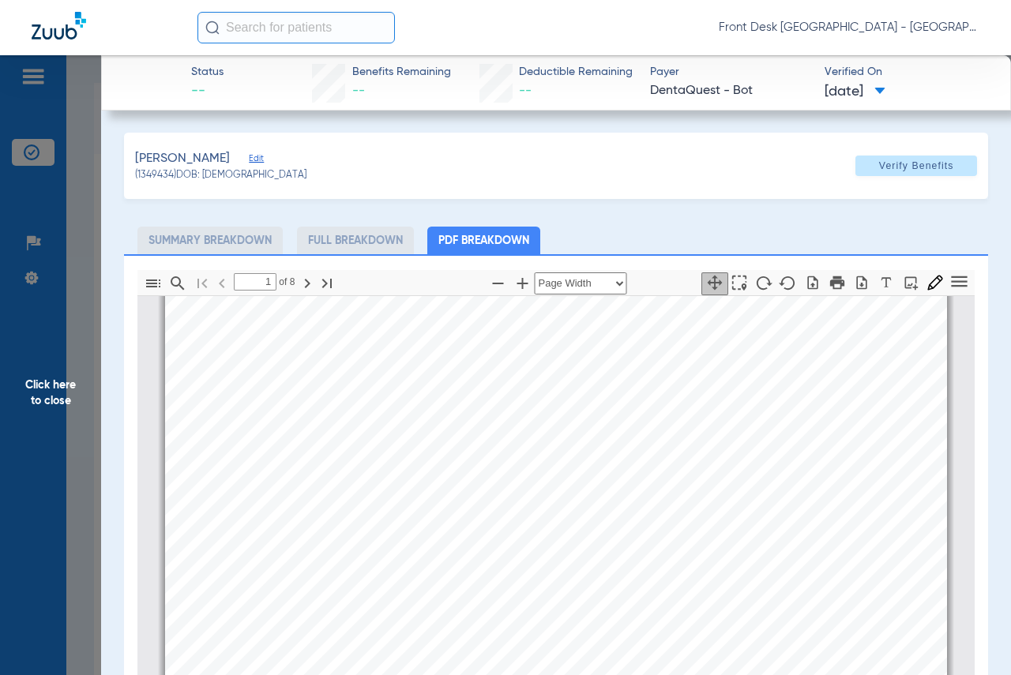
scroll to position [8, 0]
click at [44, 397] on span "Click here to close" at bounding box center [50, 392] width 101 height 675
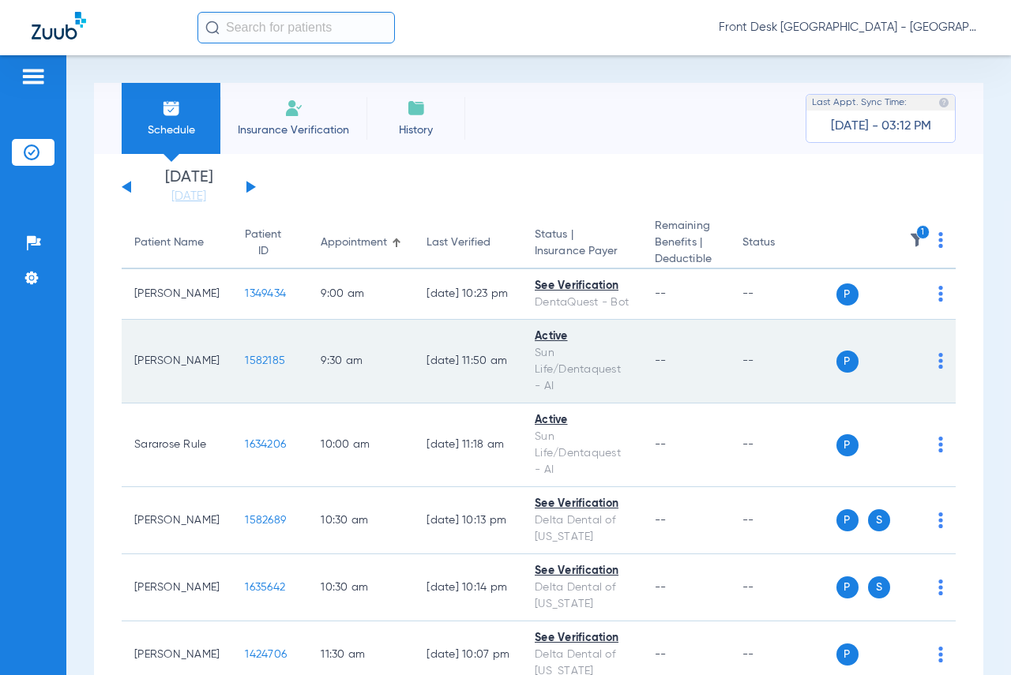
click at [249, 358] on span "1582185" at bounding box center [265, 360] width 40 height 11
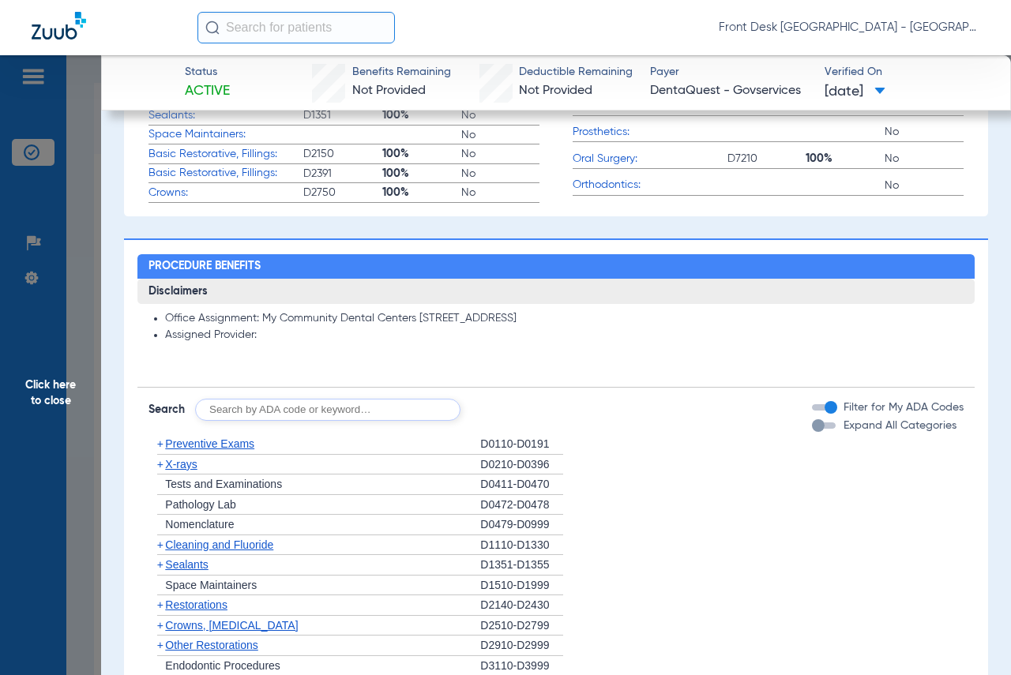
scroll to position [629, 0]
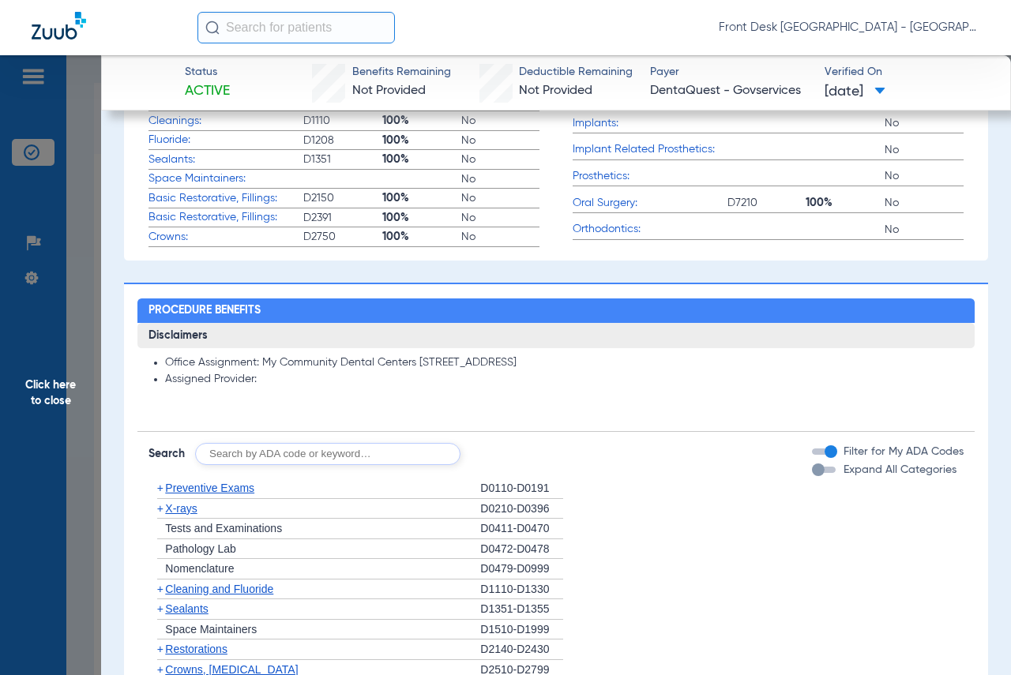
drag, startPoint x: 73, startPoint y: 387, endPoint x: 993, endPoint y: 368, distance: 919.4
click at [73, 389] on span "Click here to close" at bounding box center [50, 392] width 101 height 675
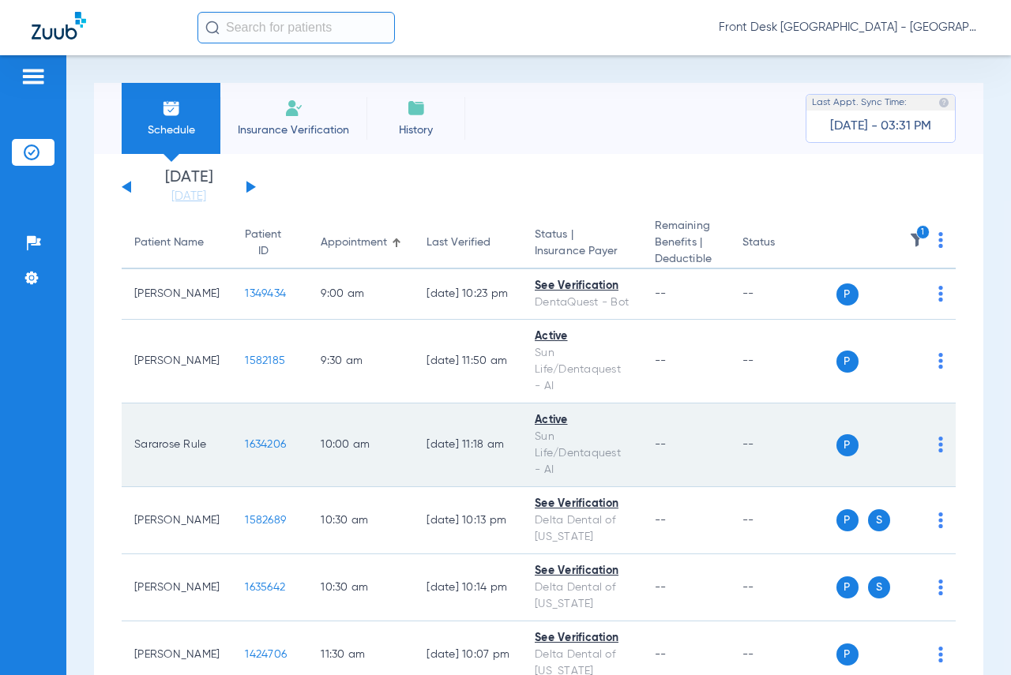
click at [245, 441] on span "1634206" at bounding box center [265, 444] width 41 height 11
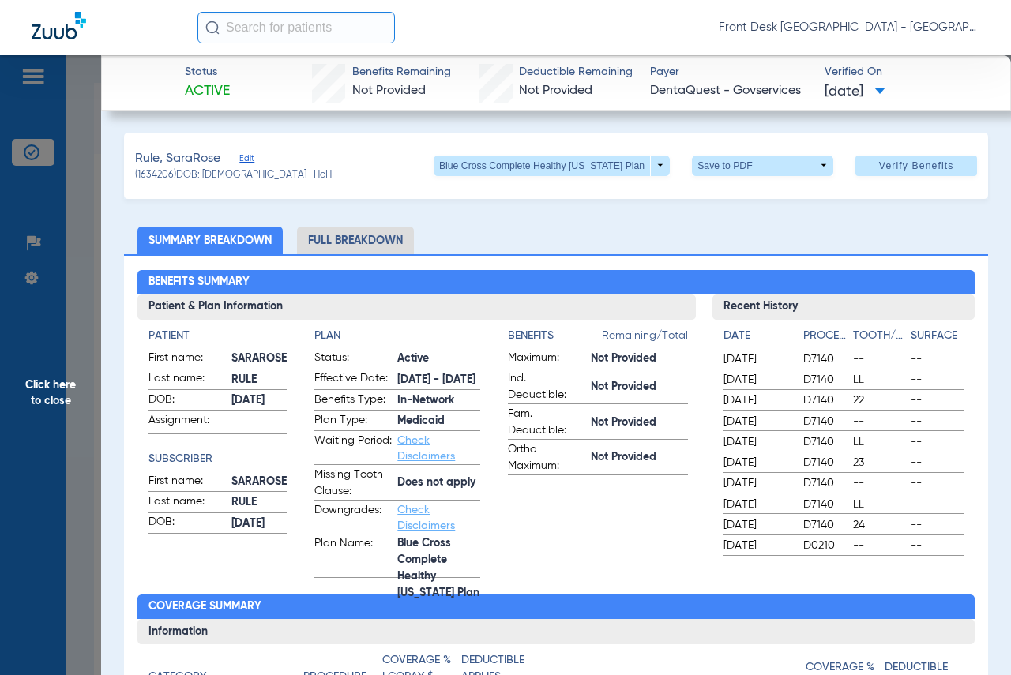
click at [53, 392] on span "Click here to close" at bounding box center [50, 392] width 101 height 675
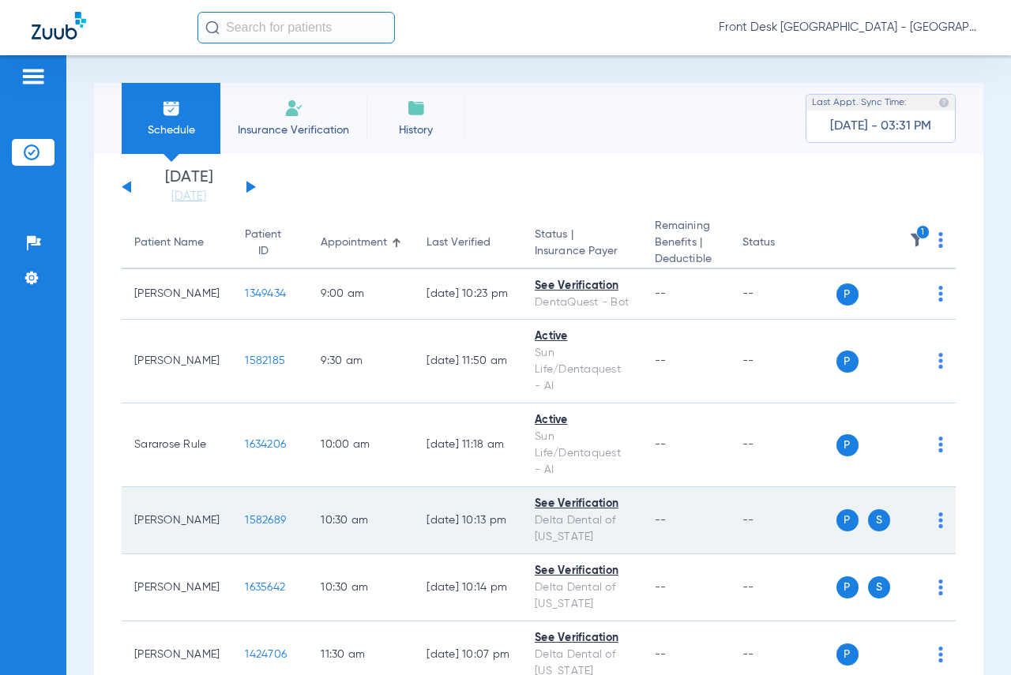
click at [245, 515] on span "1582689" at bounding box center [265, 520] width 41 height 11
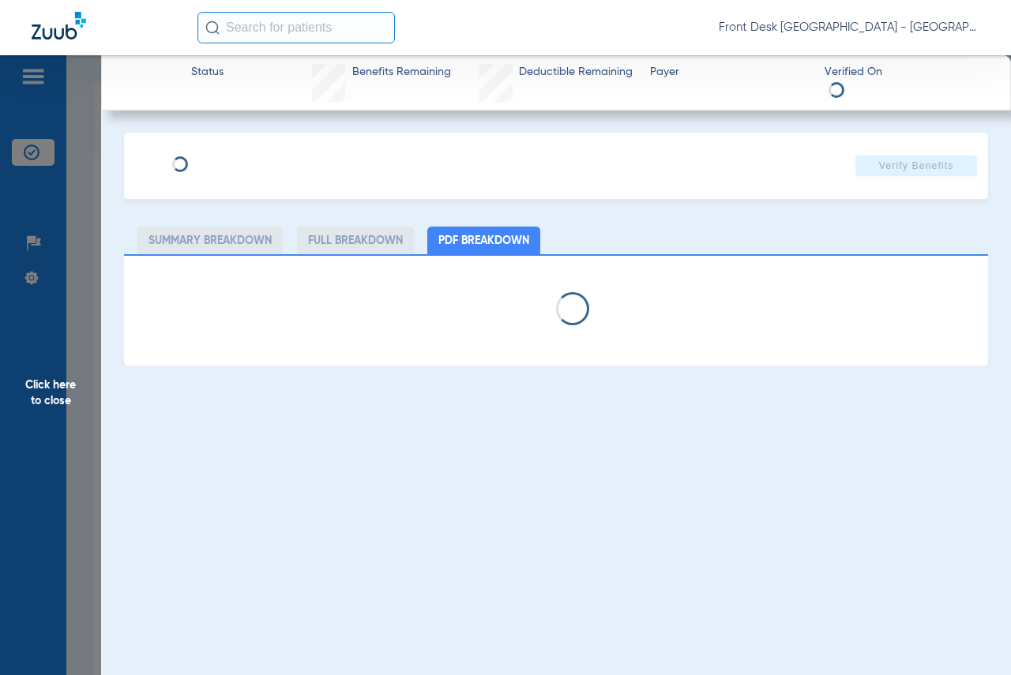
select select "page-width"
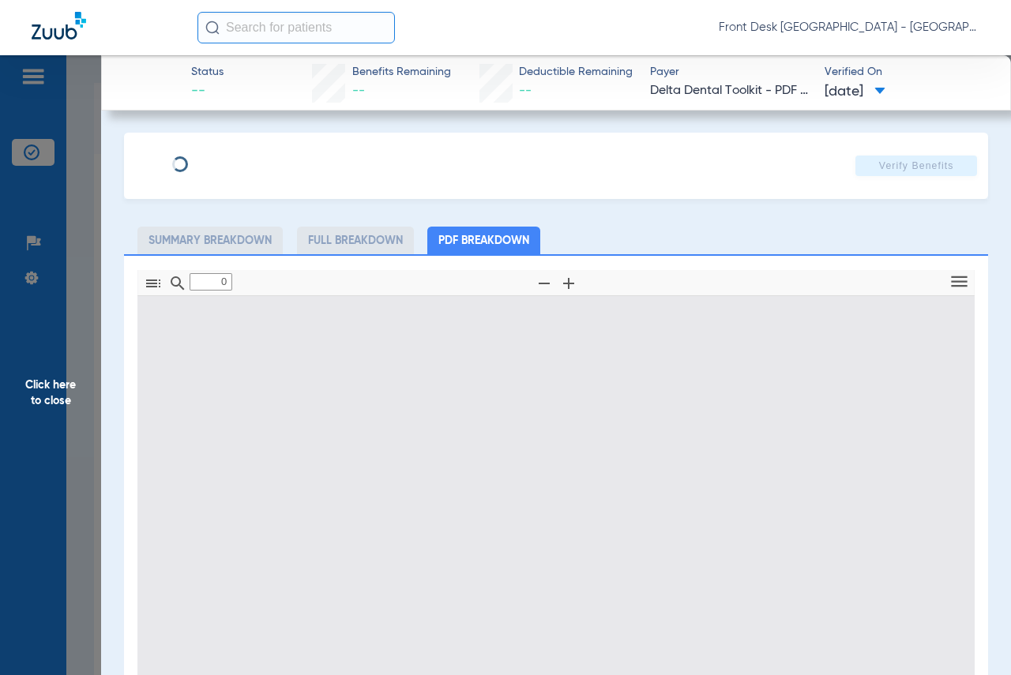
type input "1"
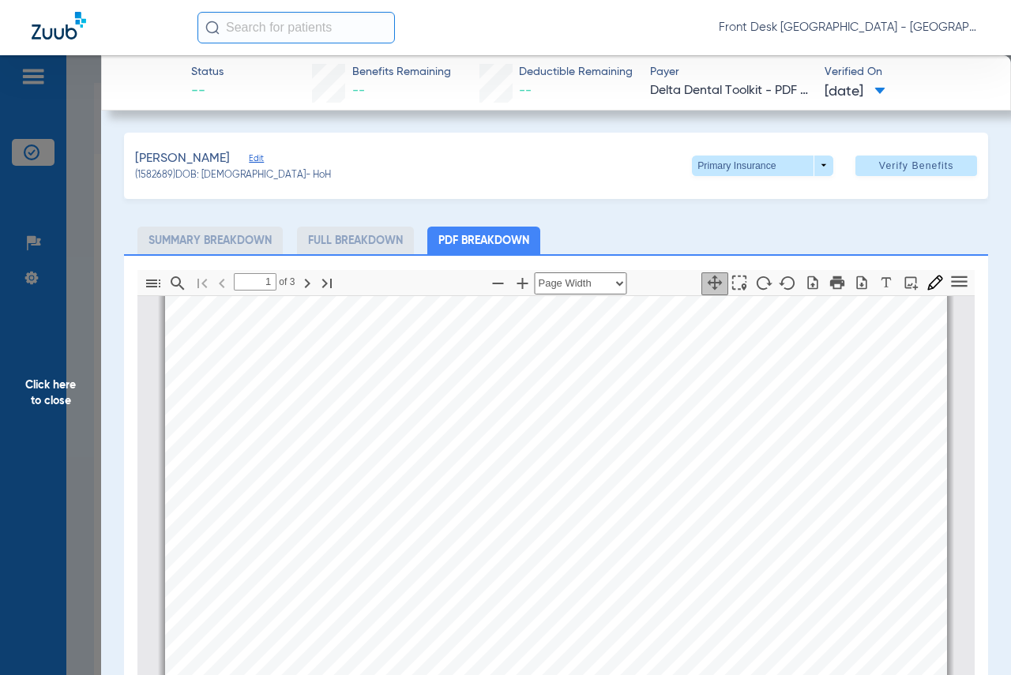
click at [61, 383] on span "Click here to close" at bounding box center [50, 392] width 101 height 675
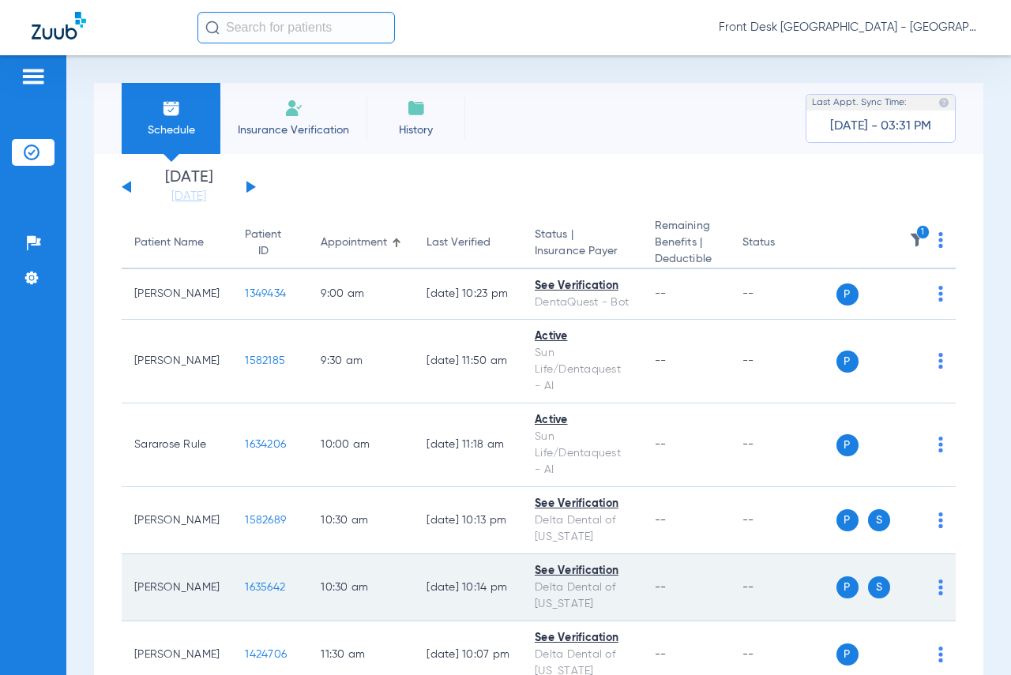
click at [245, 590] on span "1635642" at bounding box center [265, 587] width 40 height 11
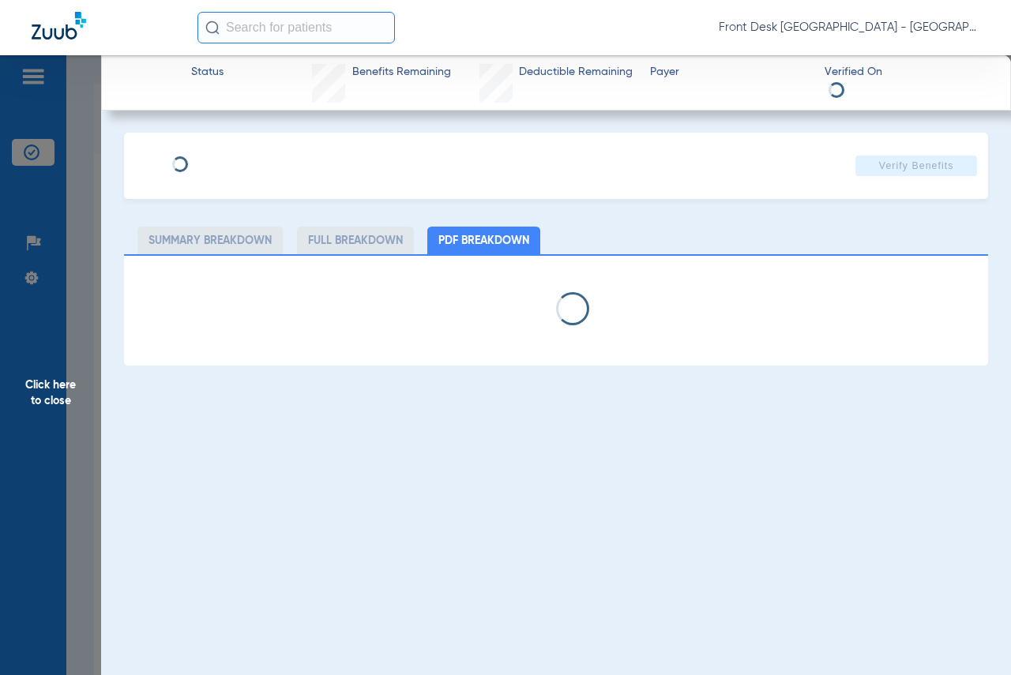
select select "page-width"
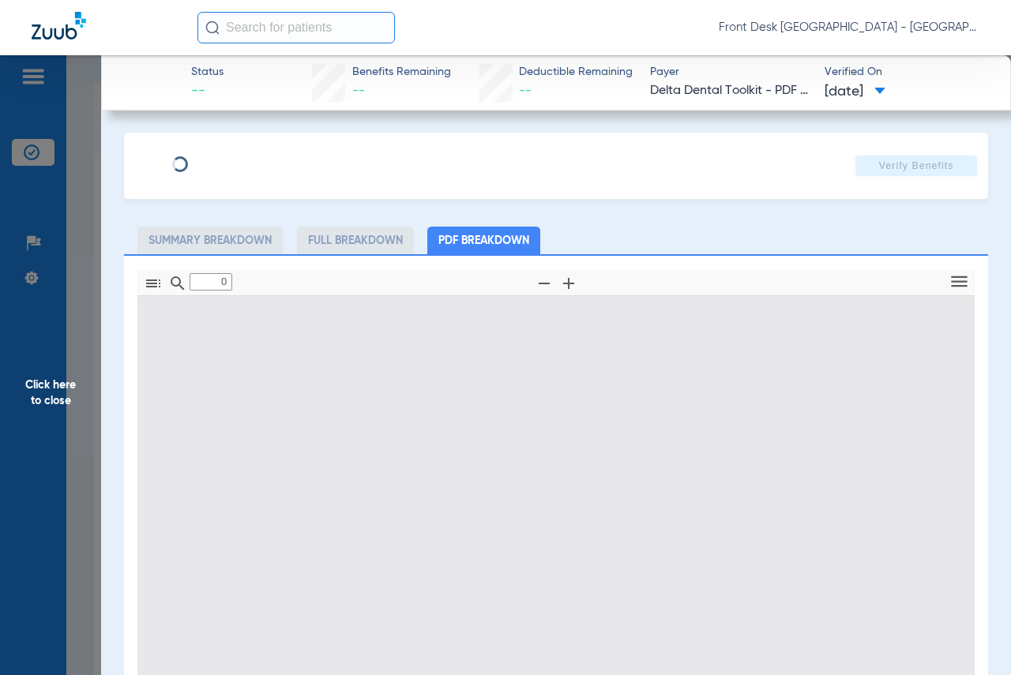
type input "1"
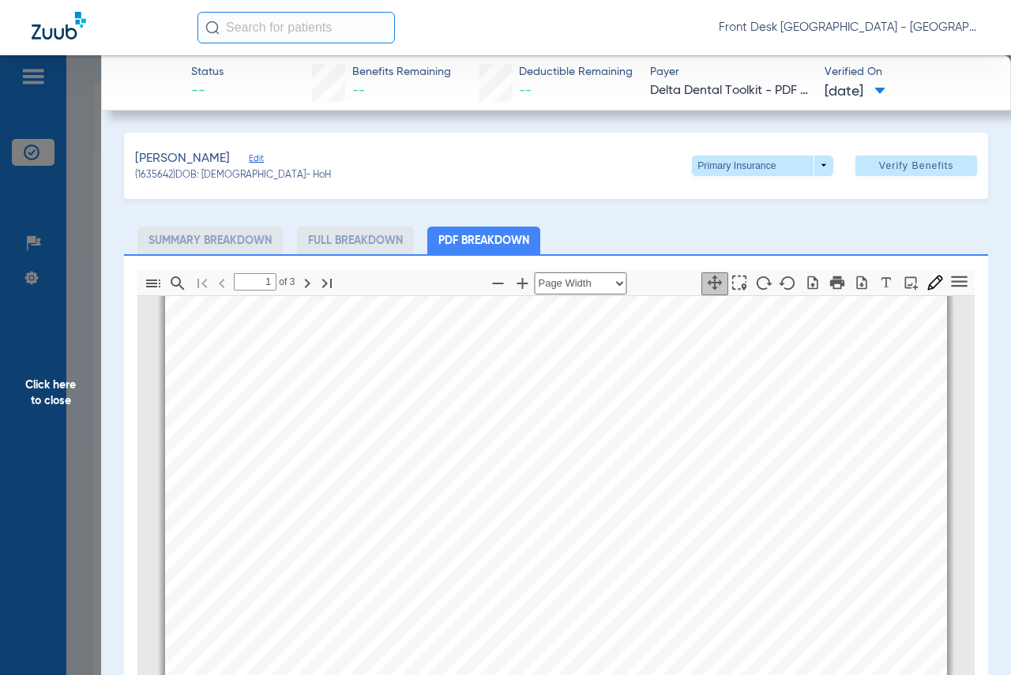
scroll to position [403, 0]
